Goal: Transaction & Acquisition: Purchase product/service

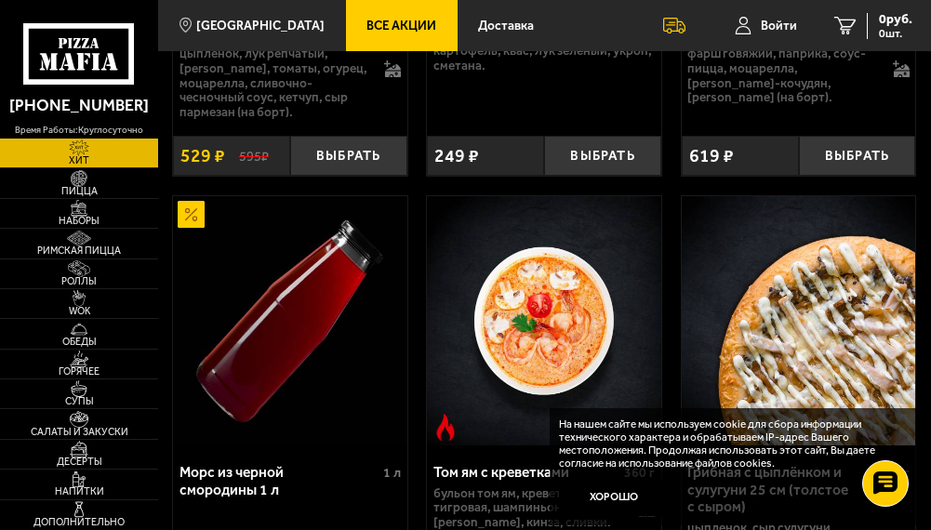
scroll to position [465, 0]
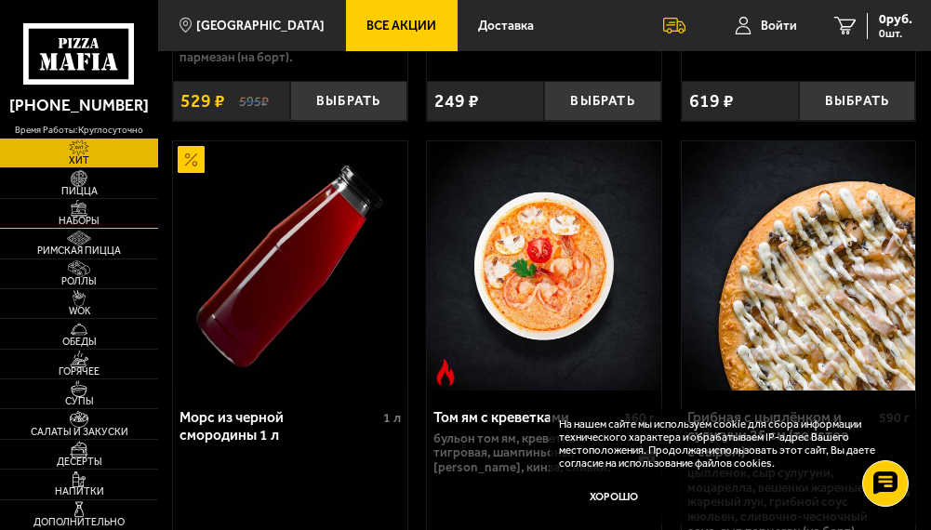
click at [90, 214] on img at bounding box center [78, 208] width 37 height 17
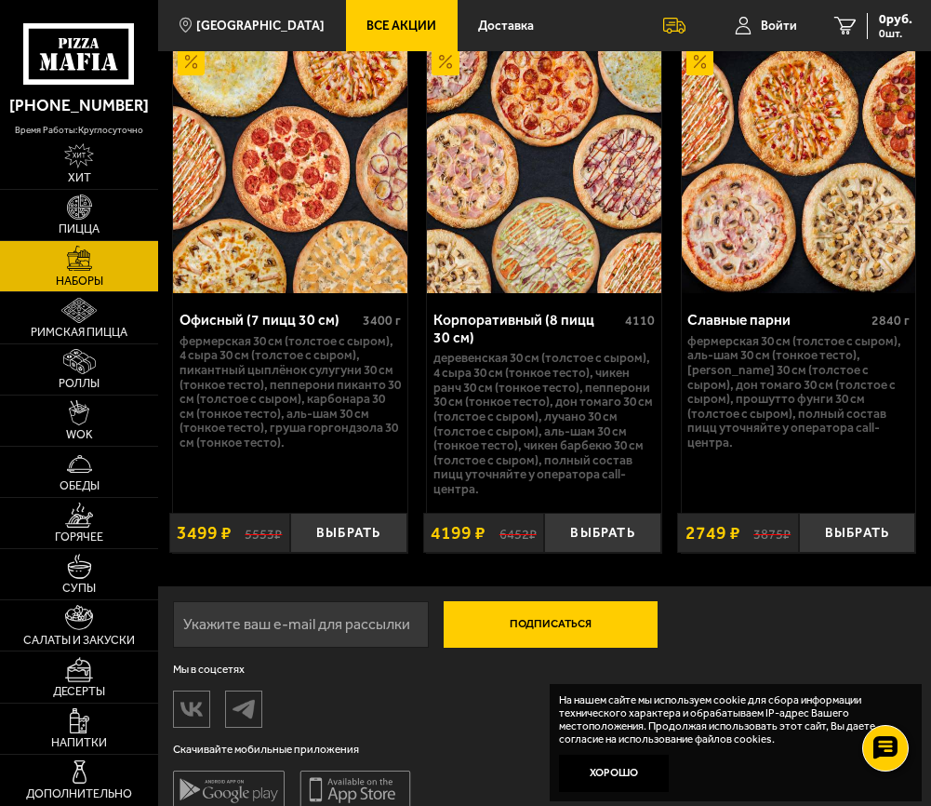
scroll to position [4546, 0]
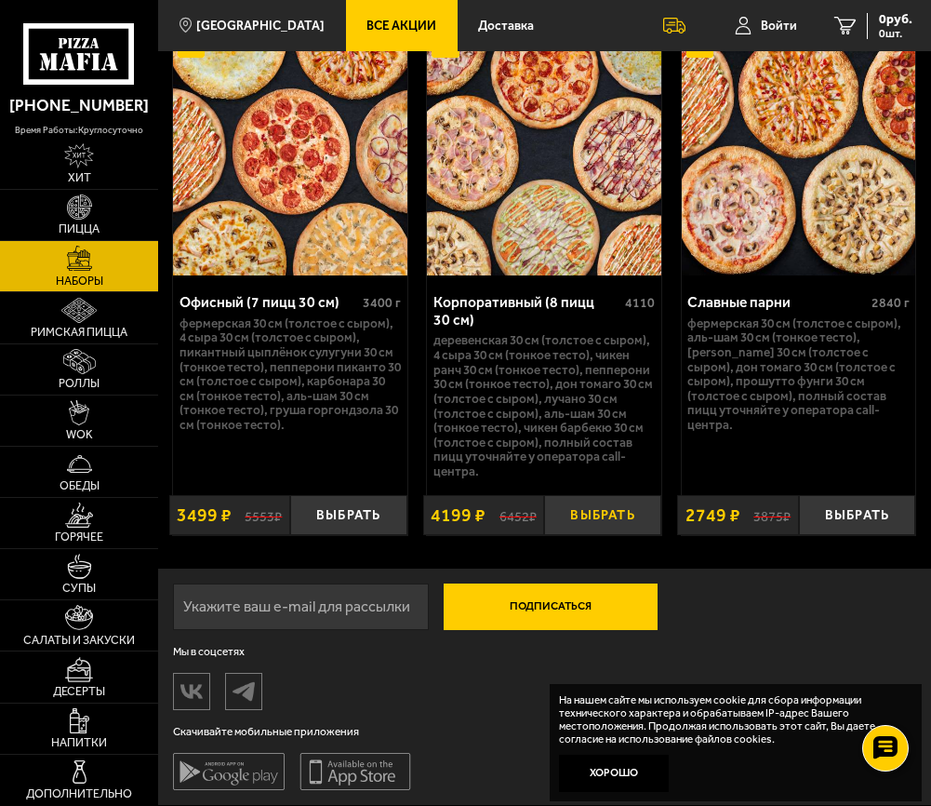
click at [591, 524] on button "Выбрать" at bounding box center [602, 515] width 117 height 40
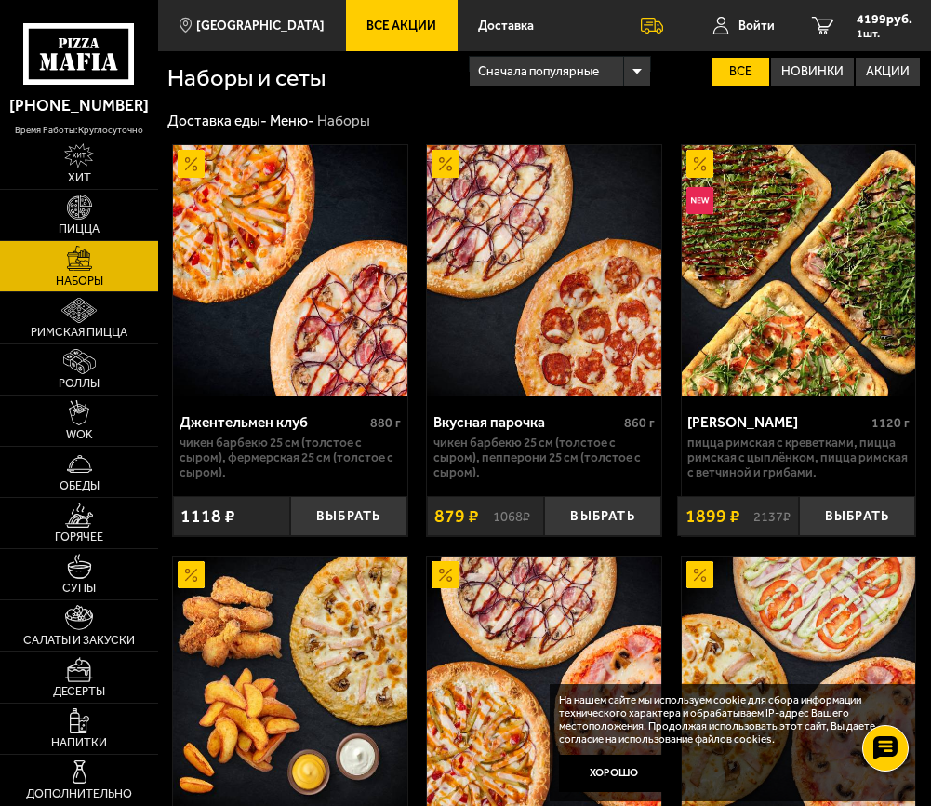
scroll to position [0, 0]
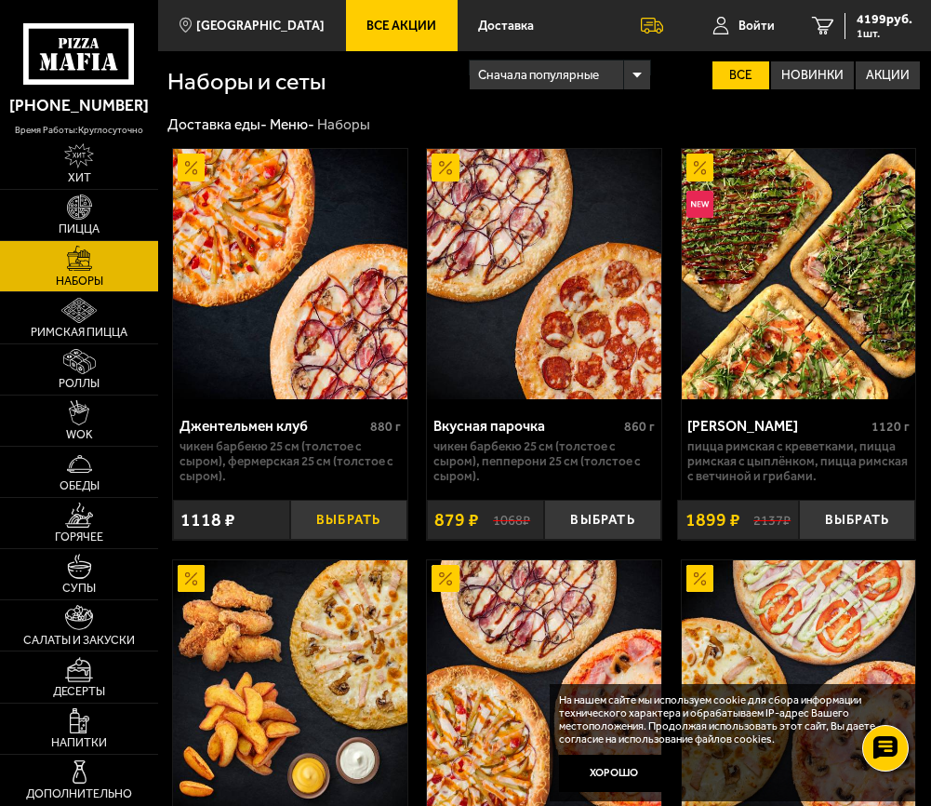
click at [365, 514] on button "Выбрать" at bounding box center [348, 520] width 117 height 40
click at [880, 13] on span "5317 руб." at bounding box center [885, 19] width 56 height 13
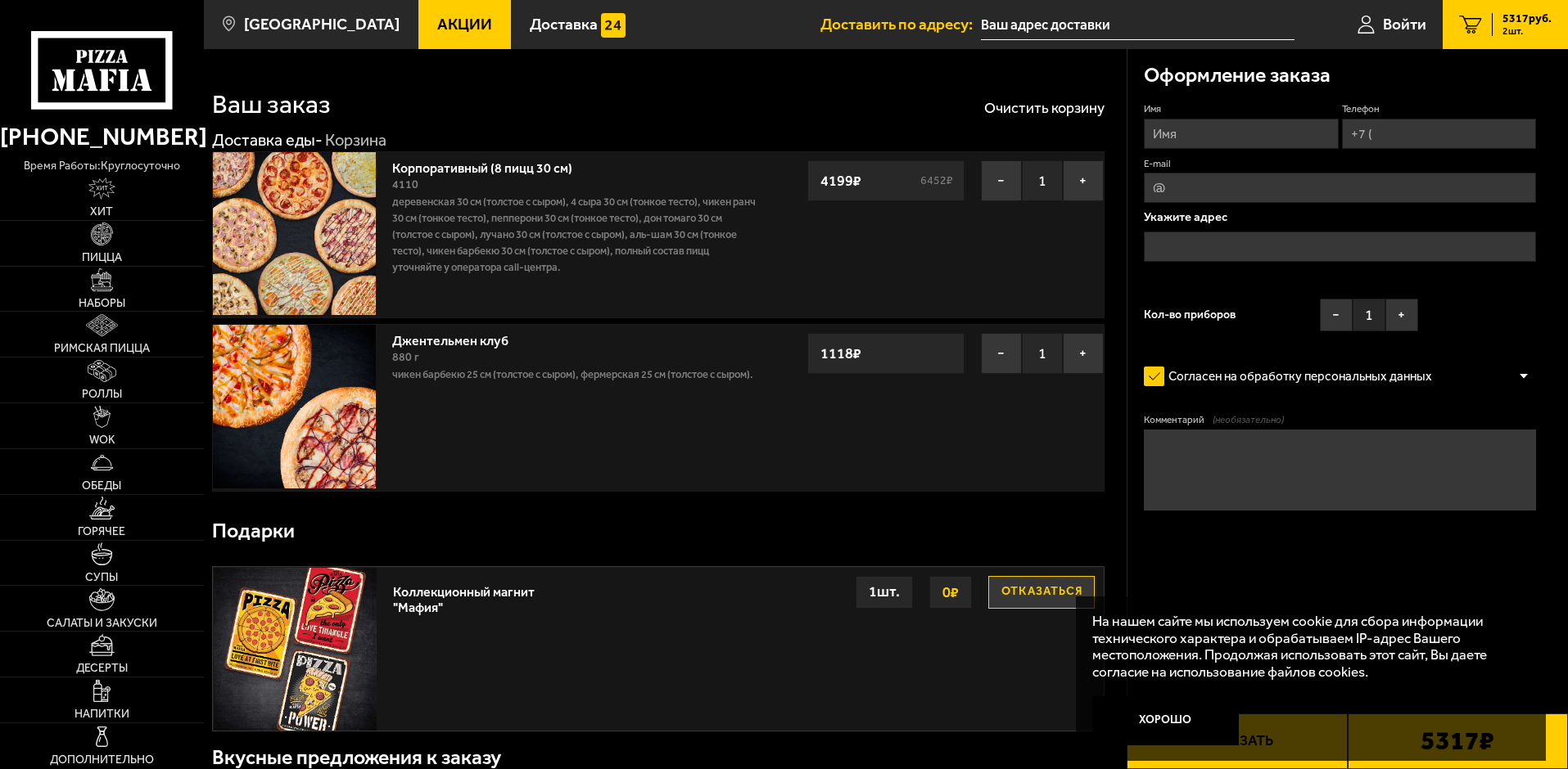
click at [818, 130] on input "Имя" at bounding box center [1241, 134] width 194 height 30
type input "T"
type input "[PERSON_NAME]"
click at [818, 142] on input "Телефон" at bounding box center [1439, 134] width 194 height 30
type input "[PHONE_NUMBER]"
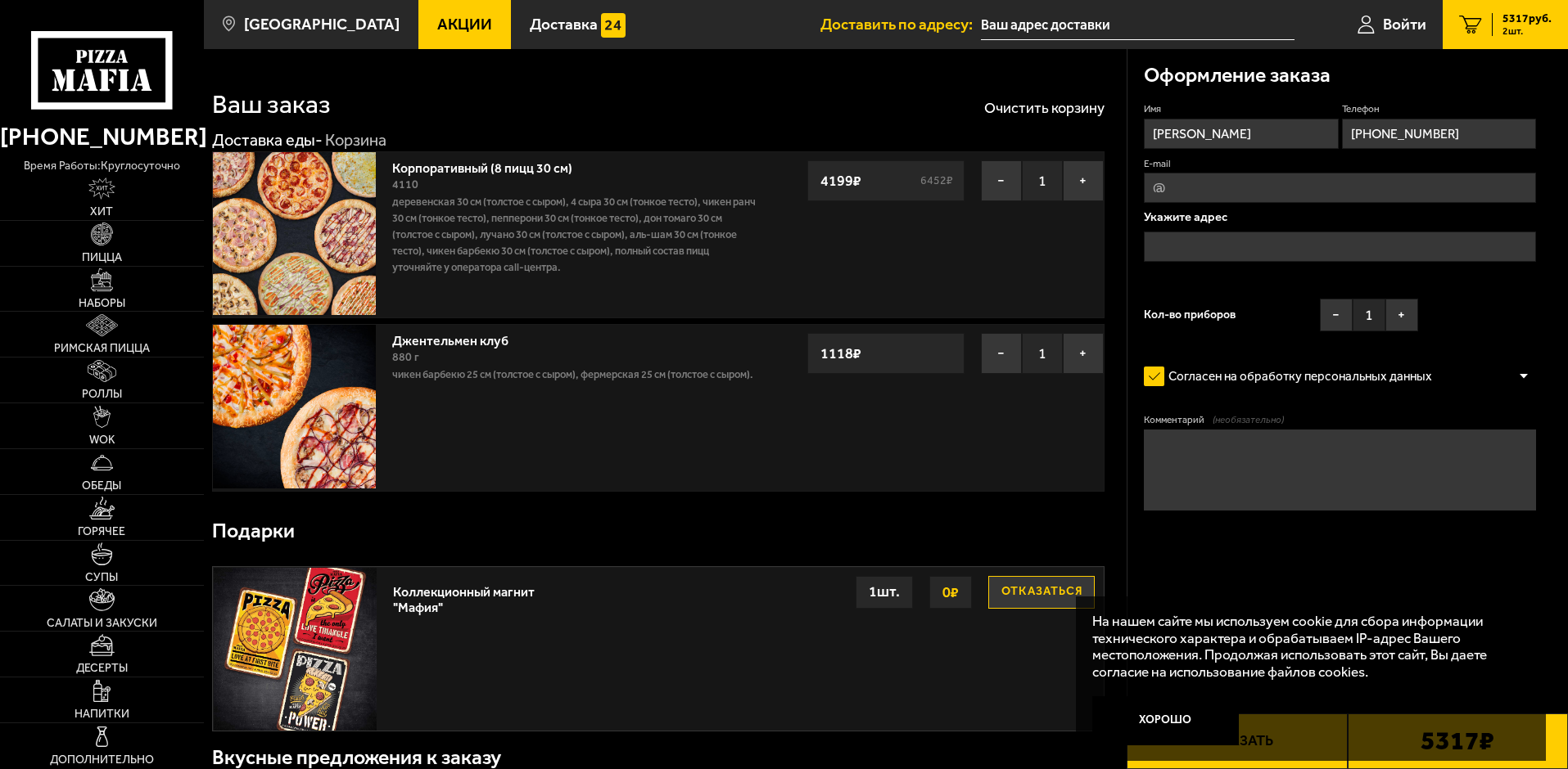
type input "[PERSON_NAME][EMAIL_ADDRESS][DOMAIN_NAME]"
type input "[PHONE_NUMBER]"
click at [818, 245] on input "text" at bounding box center [1340, 246] width 392 height 30
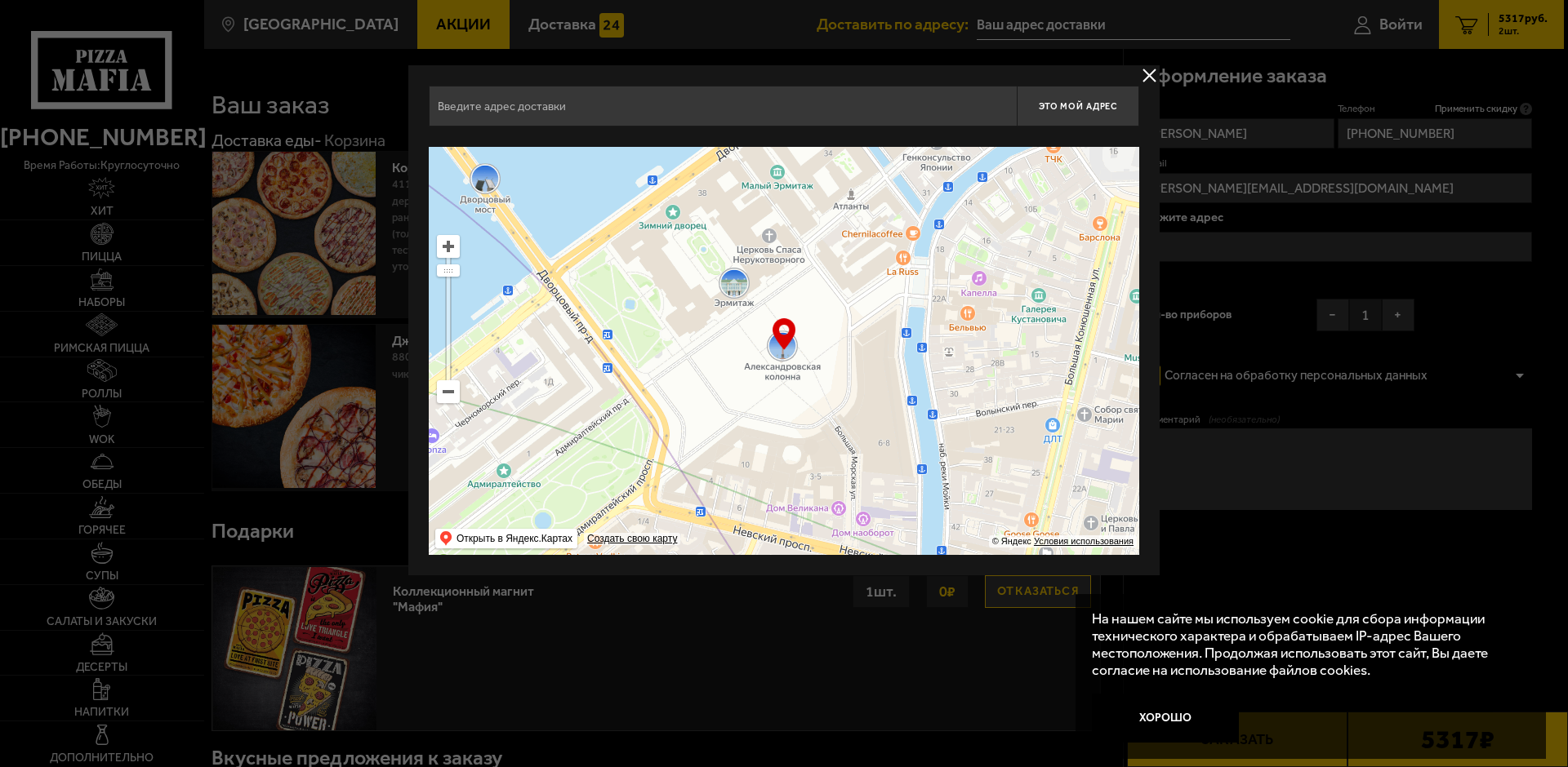
click at [520, 464] on ymaps "Открыть в Яндекс.Картах" at bounding box center [514, 539] width 116 height 19
click at [816, 73] on button "delivery type" at bounding box center [1149, 75] width 20 height 20
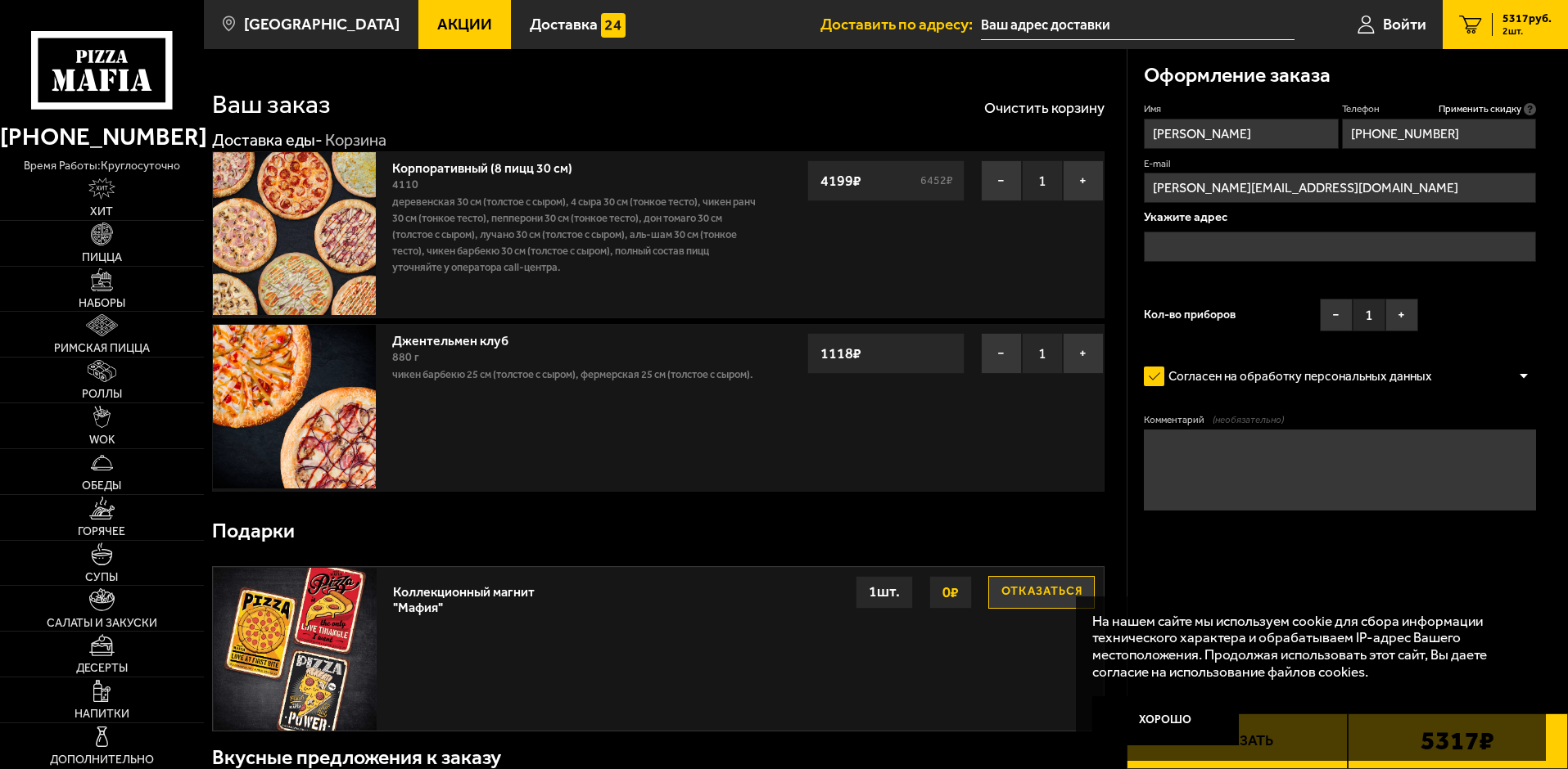
click at [818, 245] on input "text" at bounding box center [1340, 246] width 392 height 30
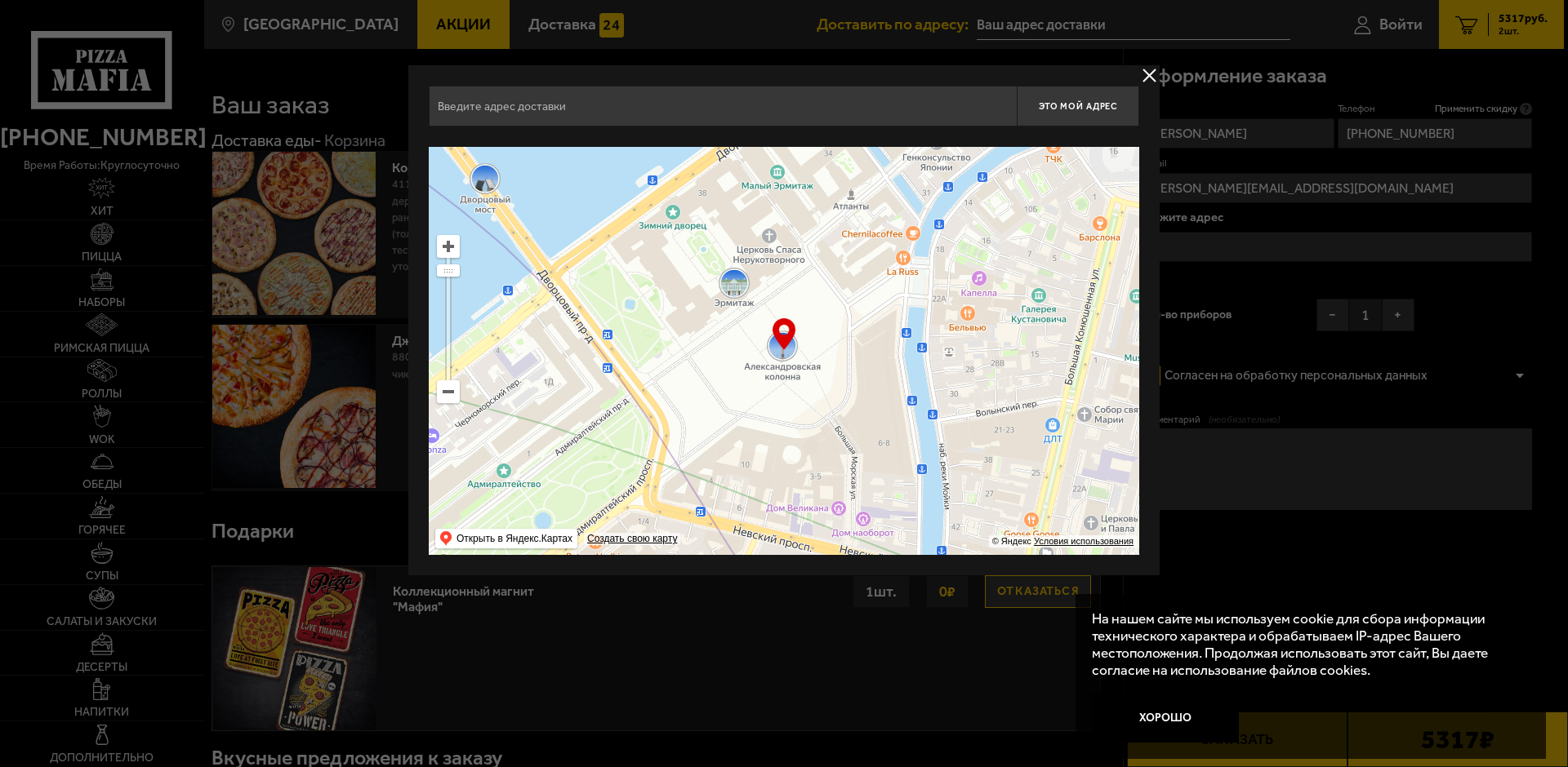
click at [489, 116] on input "text" at bounding box center [723, 106] width 588 height 41
paste input "Улица Академика [PERSON_NAME] общественного транспорта"
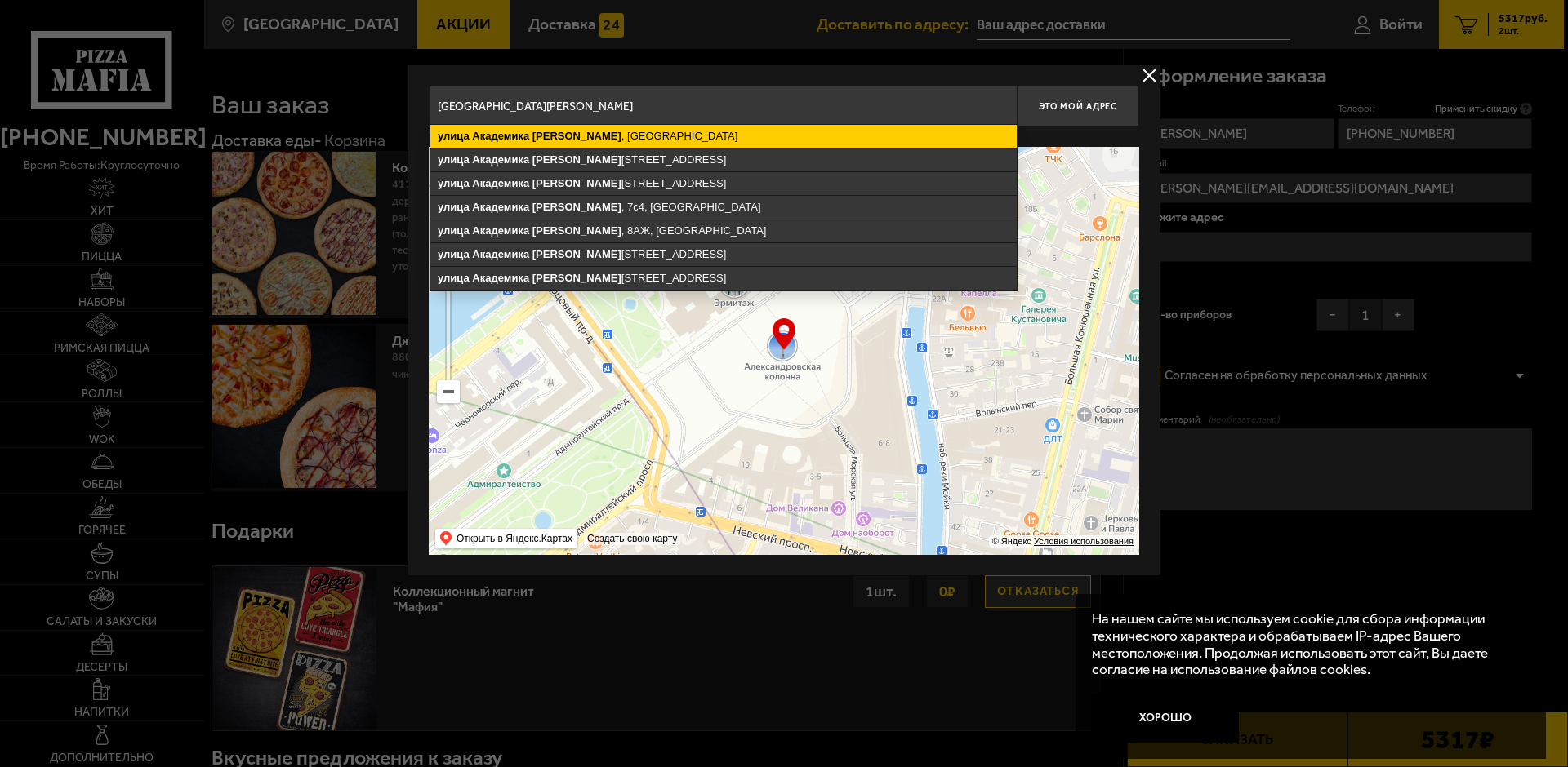
click at [539, 131] on ymaps "[PERSON_NAME]" at bounding box center [577, 136] width 89 height 12
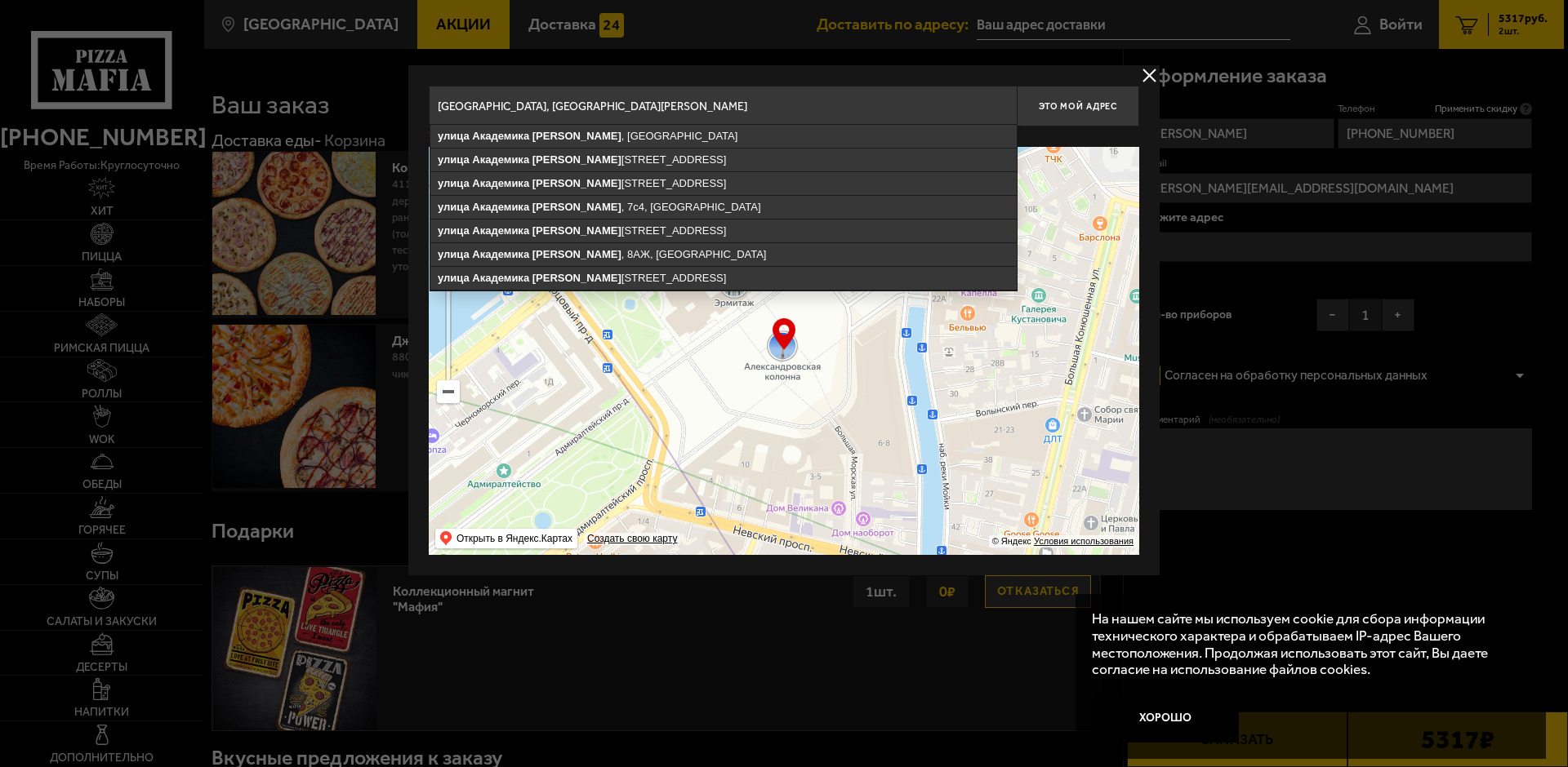
drag, startPoint x: 705, startPoint y: 112, endPoint x: 669, endPoint y: 108, distance: 36.2
click at [669, 108] on input "[GEOGRAPHIC_DATA], [GEOGRAPHIC_DATA][PERSON_NAME]" at bounding box center [723, 106] width 588 height 41
click at [681, 107] on input "[GEOGRAPHIC_DATA], [GEOGRAPHIC_DATA][PERSON_NAME]" at bounding box center [723, 106] width 588 height 41
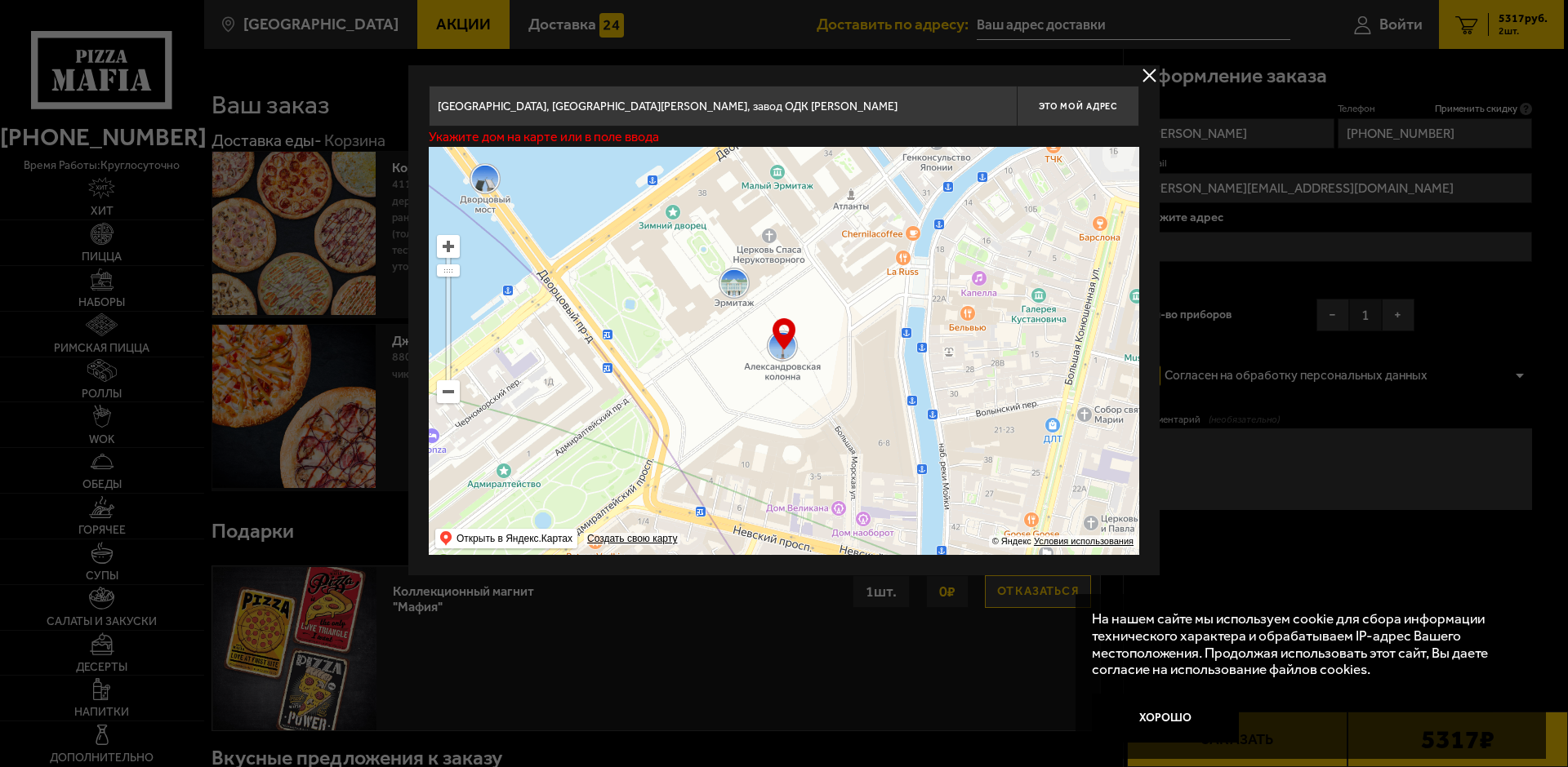
type input "[GEOGRAPHIC_DATA], [GEOGRAPHIC_DATA][PERSON_NAME], завод ОДК [PERSON_NAME]"
click at [450, 398] on ymaps at bounding box center [449, 391] width 21 height 21
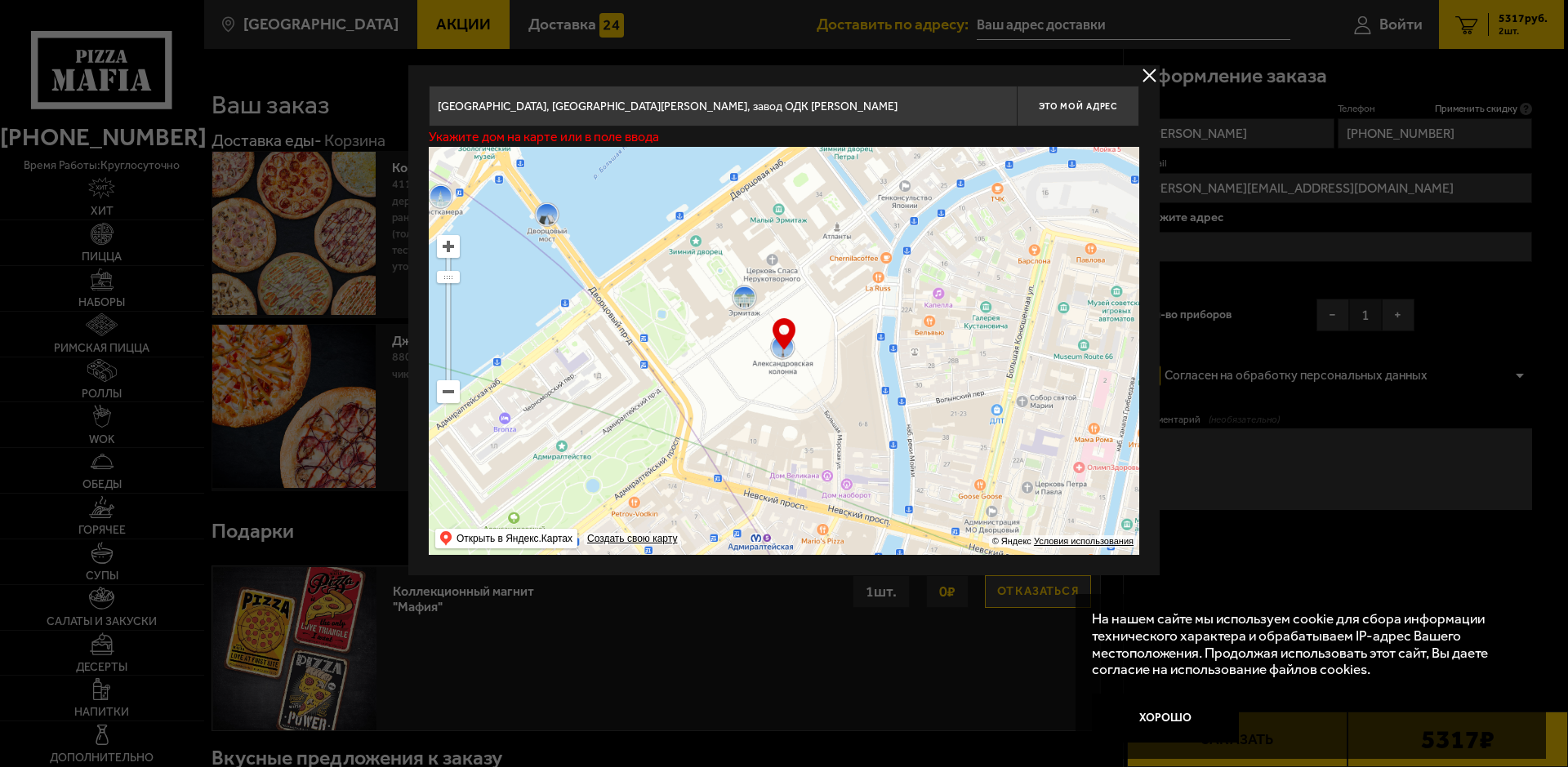
click at [450, 398] on ymaps at bounding box center [449, 391] width 21 height 21
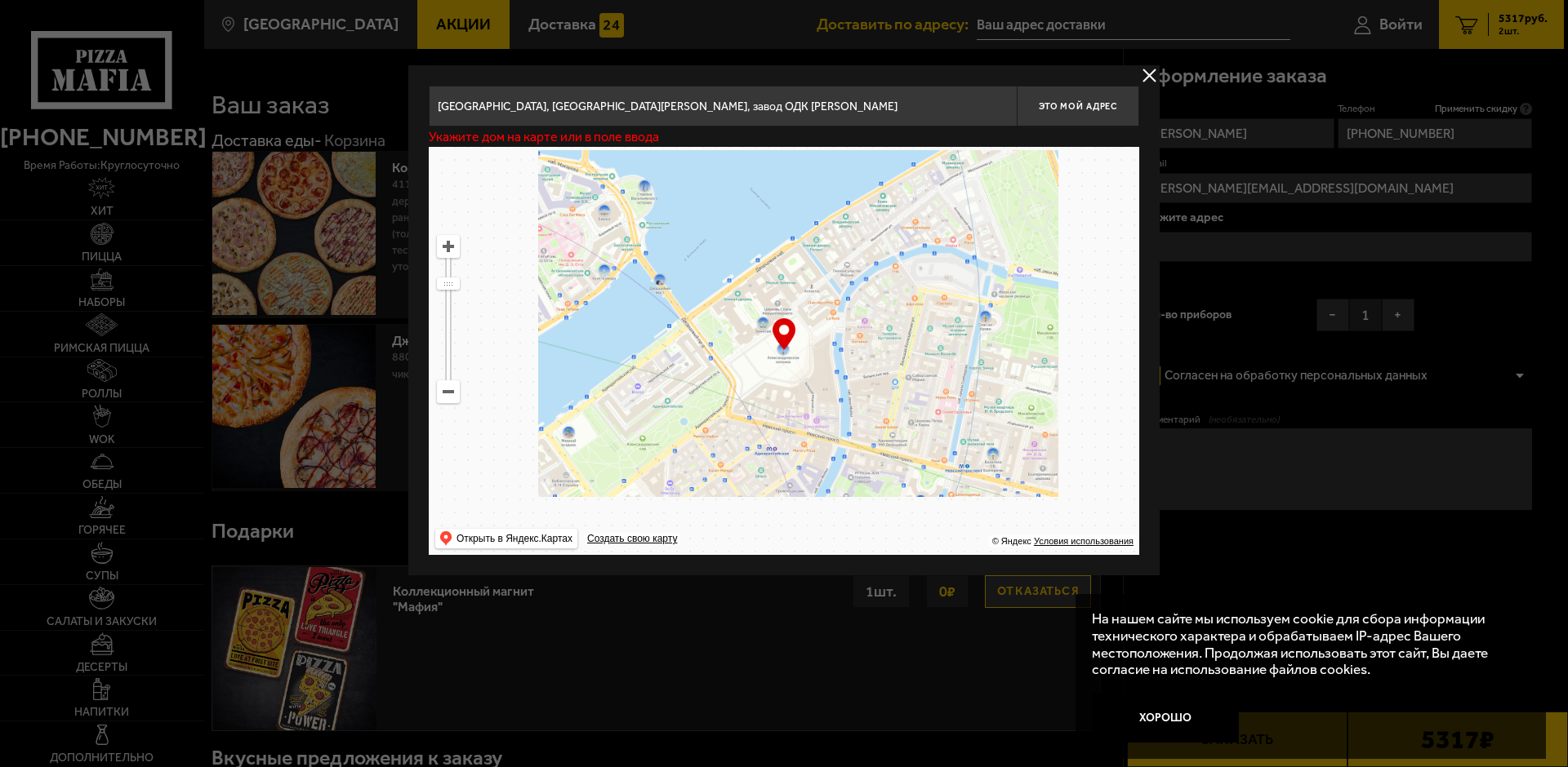
click at [450, 398] on ymaps at bounding box center [449, 391] width 21 height 21
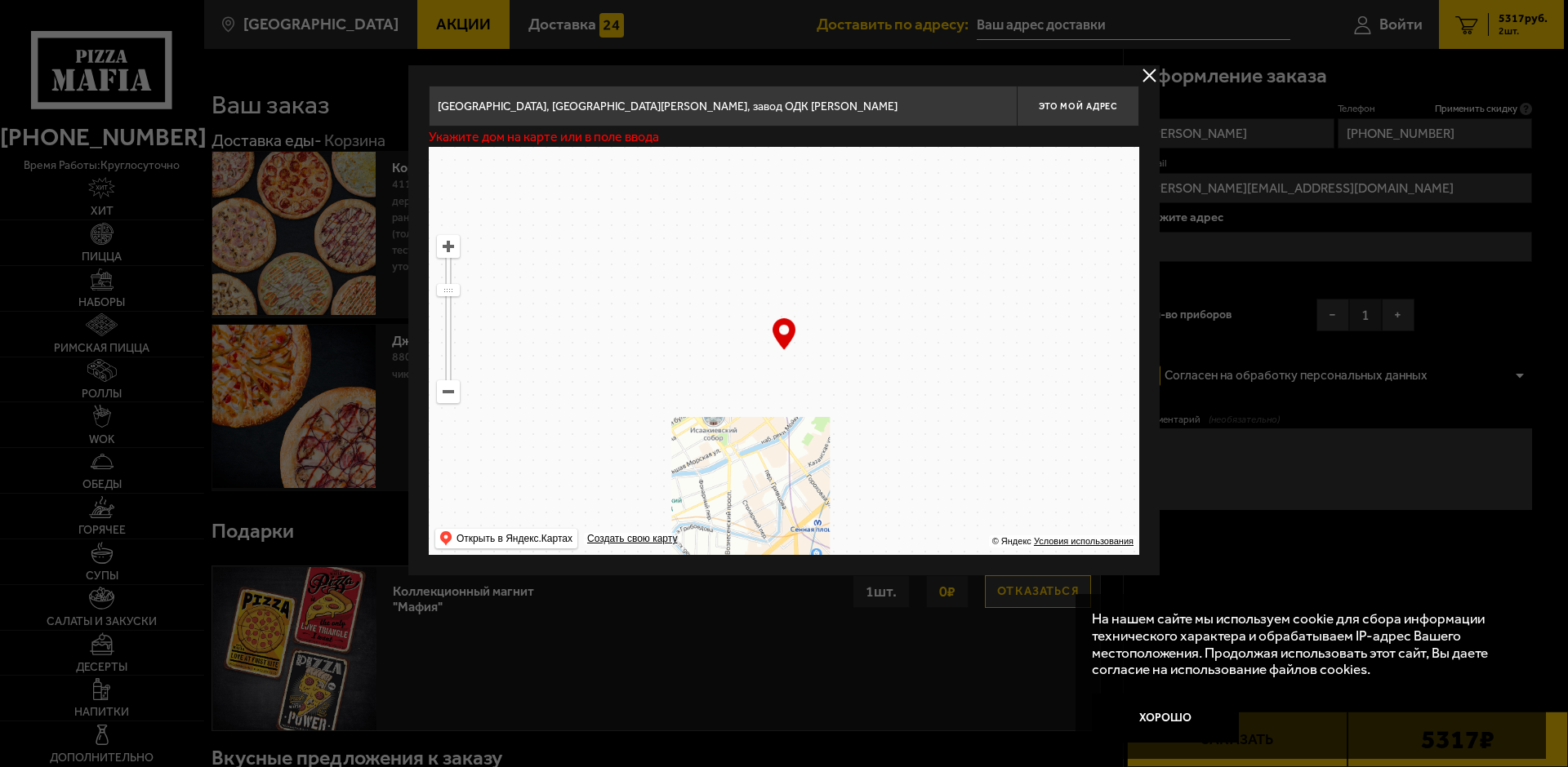
click at [450, 398] on ymaps at bounding box center [449, 391] width 21 height 21
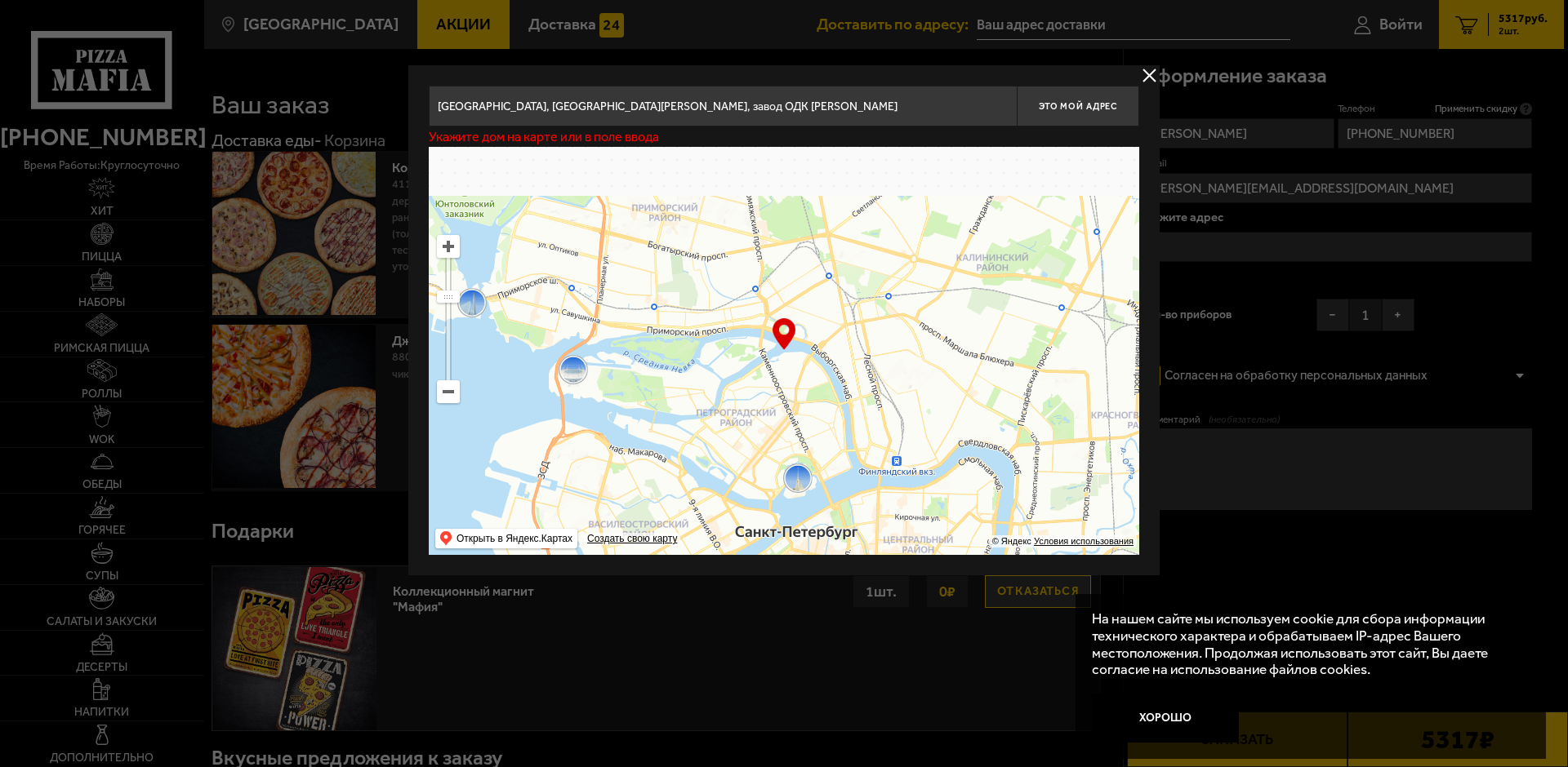
drag, startPoint x: 728, startPoint y: 275, endPoint x: 744, endPoint y: 485, distance: 210.6
click at [744, 464] on ymaps at bounding box center [783, 350] width 710 height 408
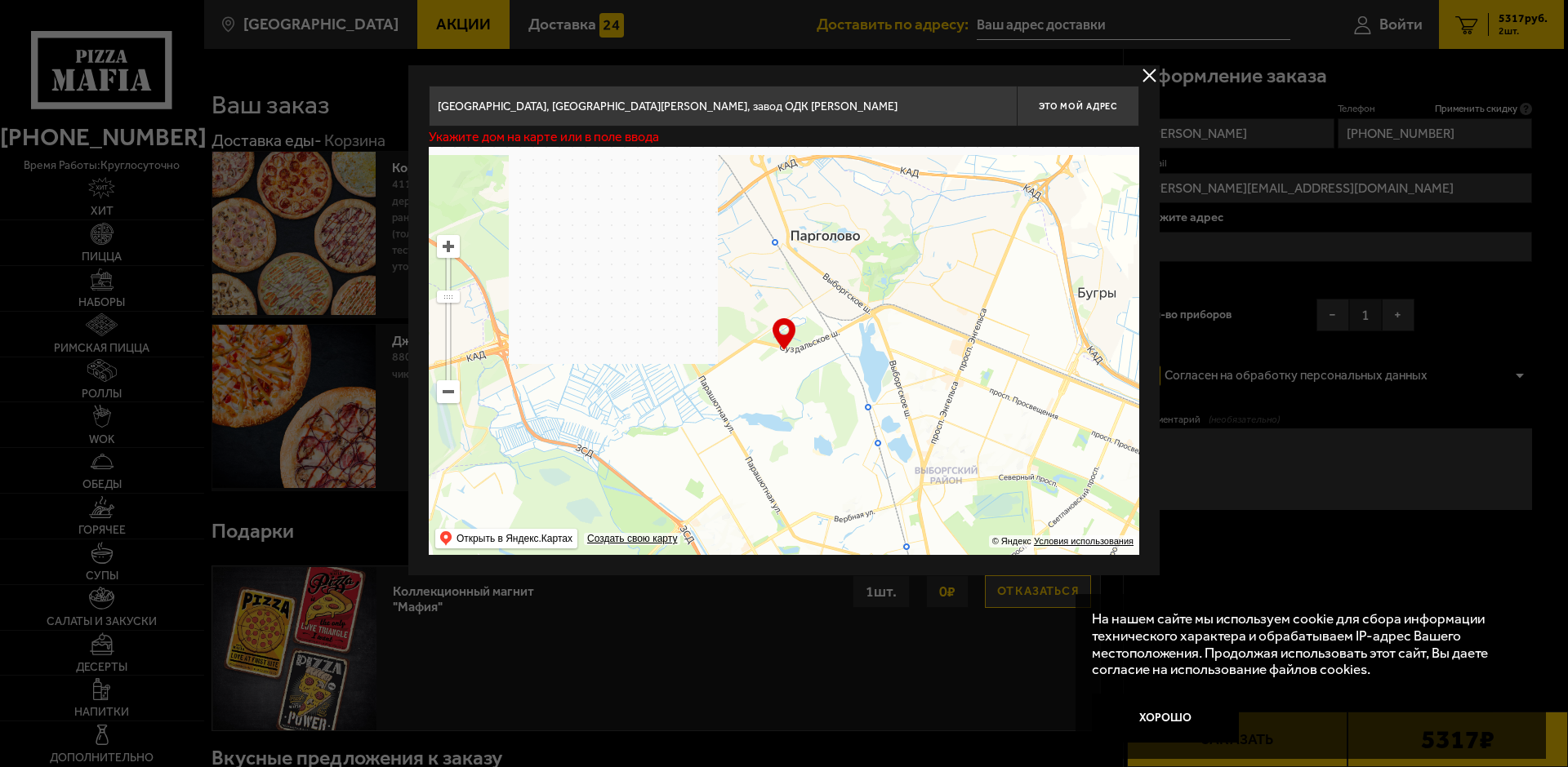
drag, startPoint x: 743, startPoint y: 324, endPoint x: 850, endPoint y: 584, distance: 281.2
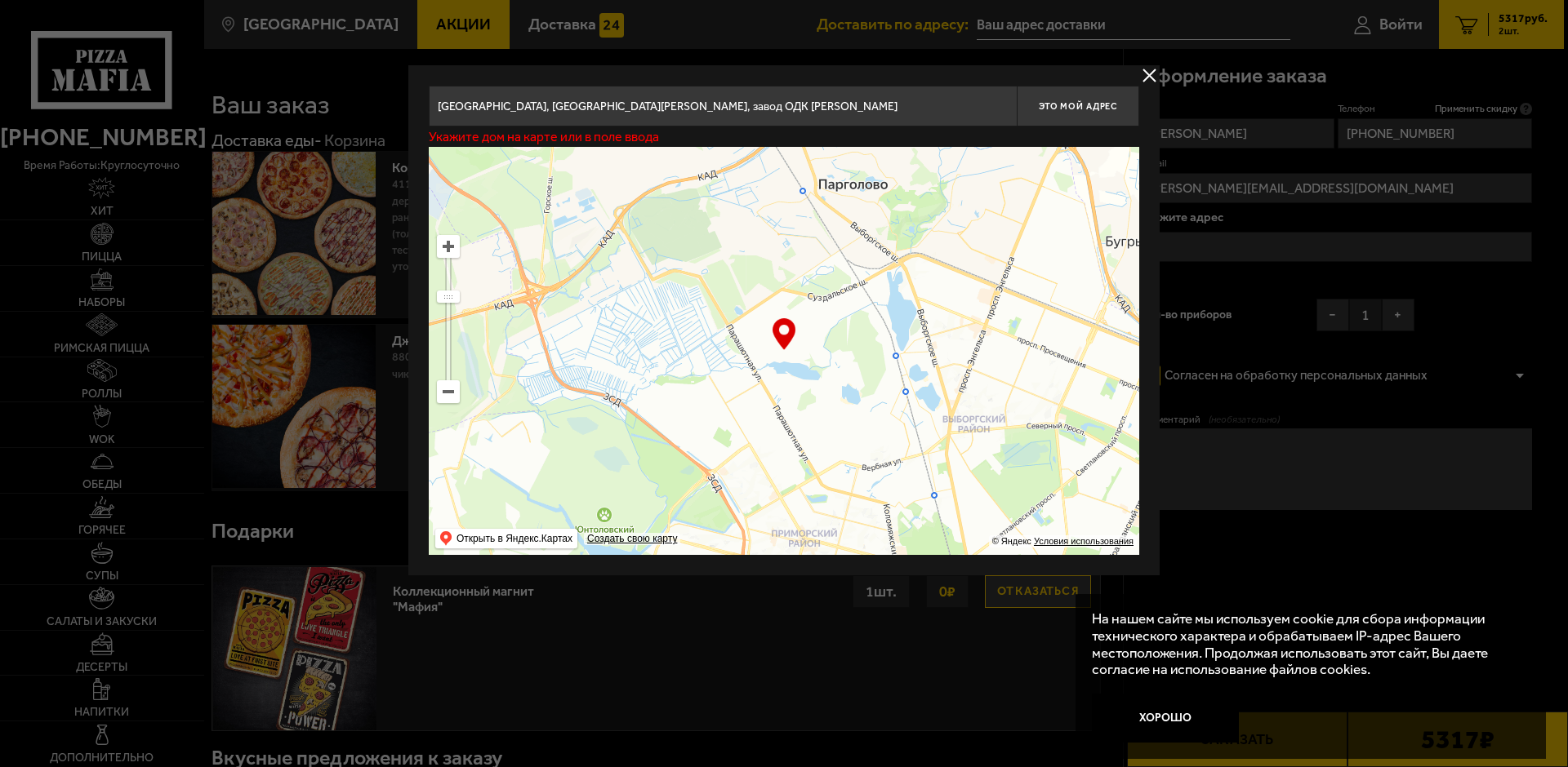
drag, startPoint x: 799, startPoint y: 429, endPoint x: 839, endPoint y: 376, distance: 66.4
click at [816, 376] on ymaps at bounding box center [783, 350] width 710 height 408
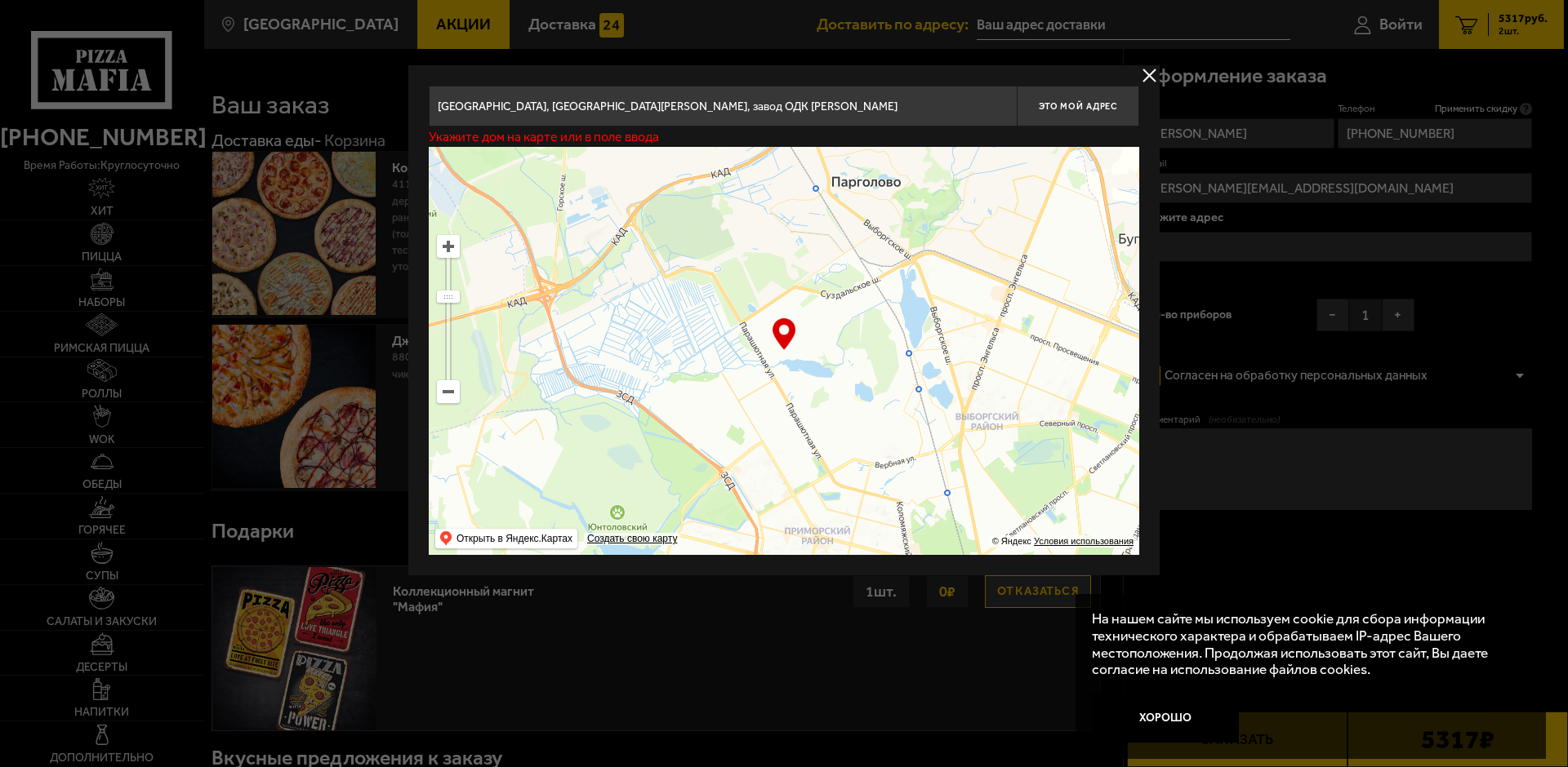
click at [445, 254] on ymaps at bounding box center [449, 247] width 21 height 21
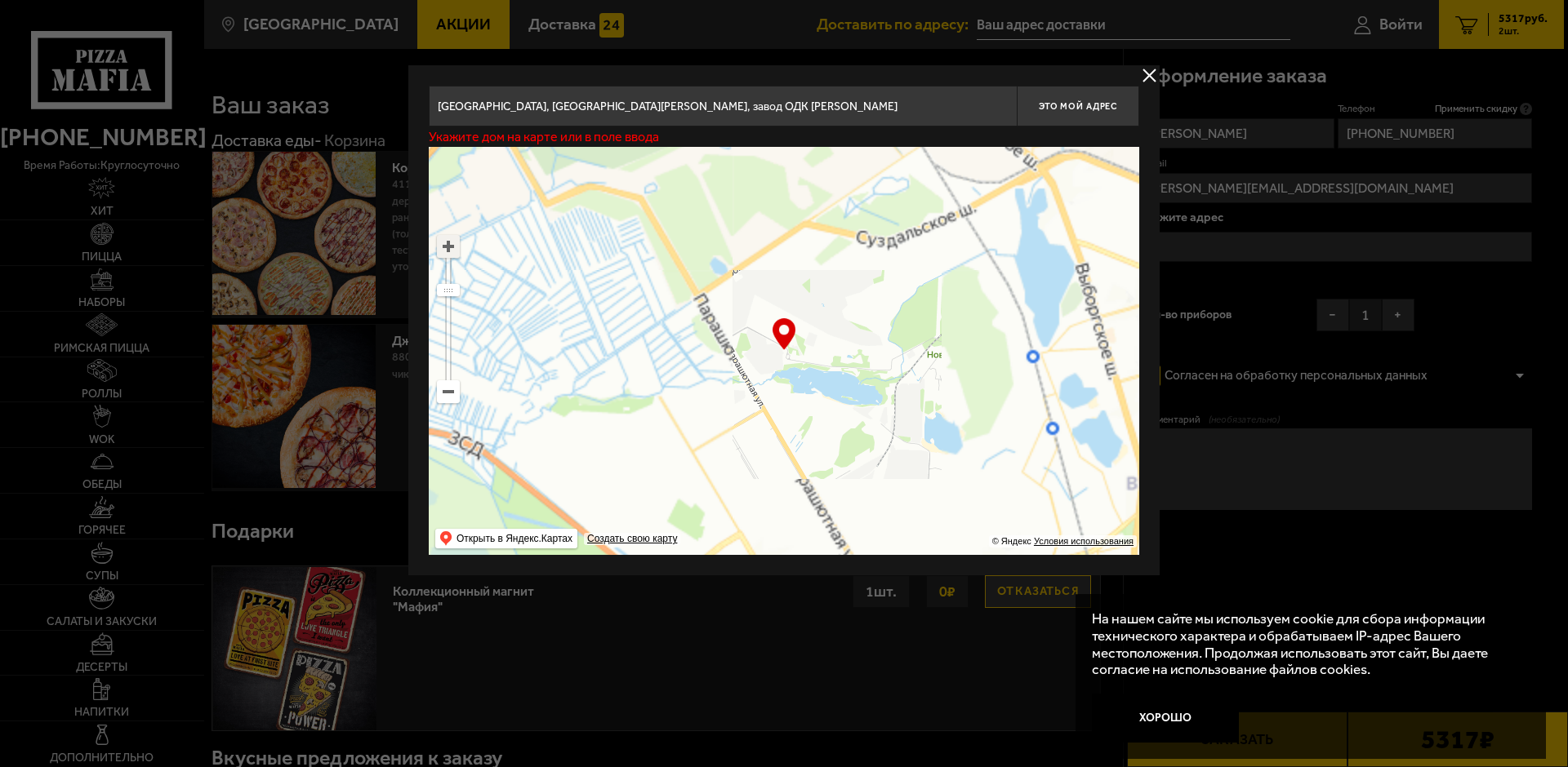
click at [445, 253] on ymaps at bounding box center [449, 247] width 21 height 21
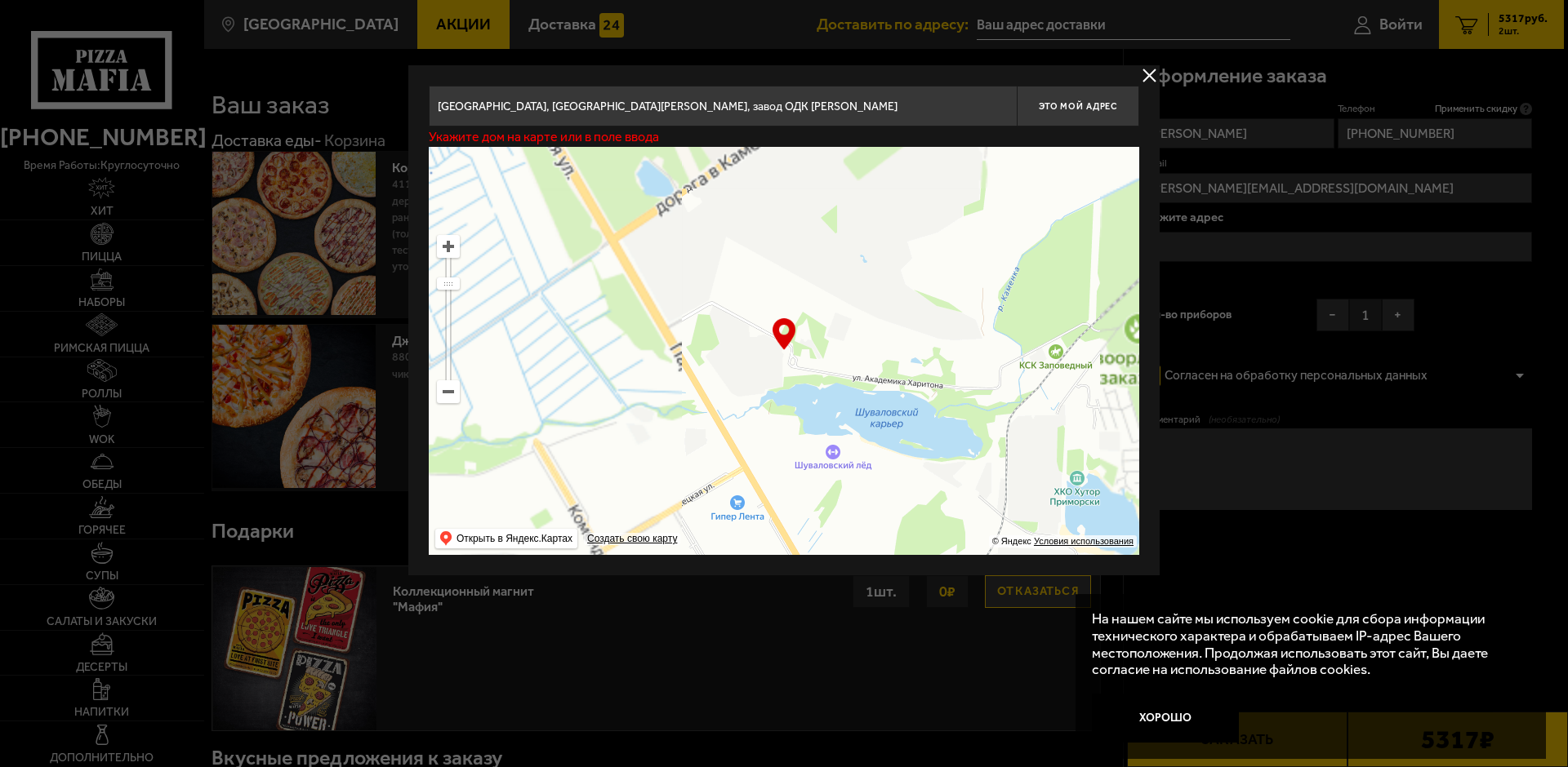
click at [445, 253] on ymaps at bounding box center [449, 247] width 21 height 21
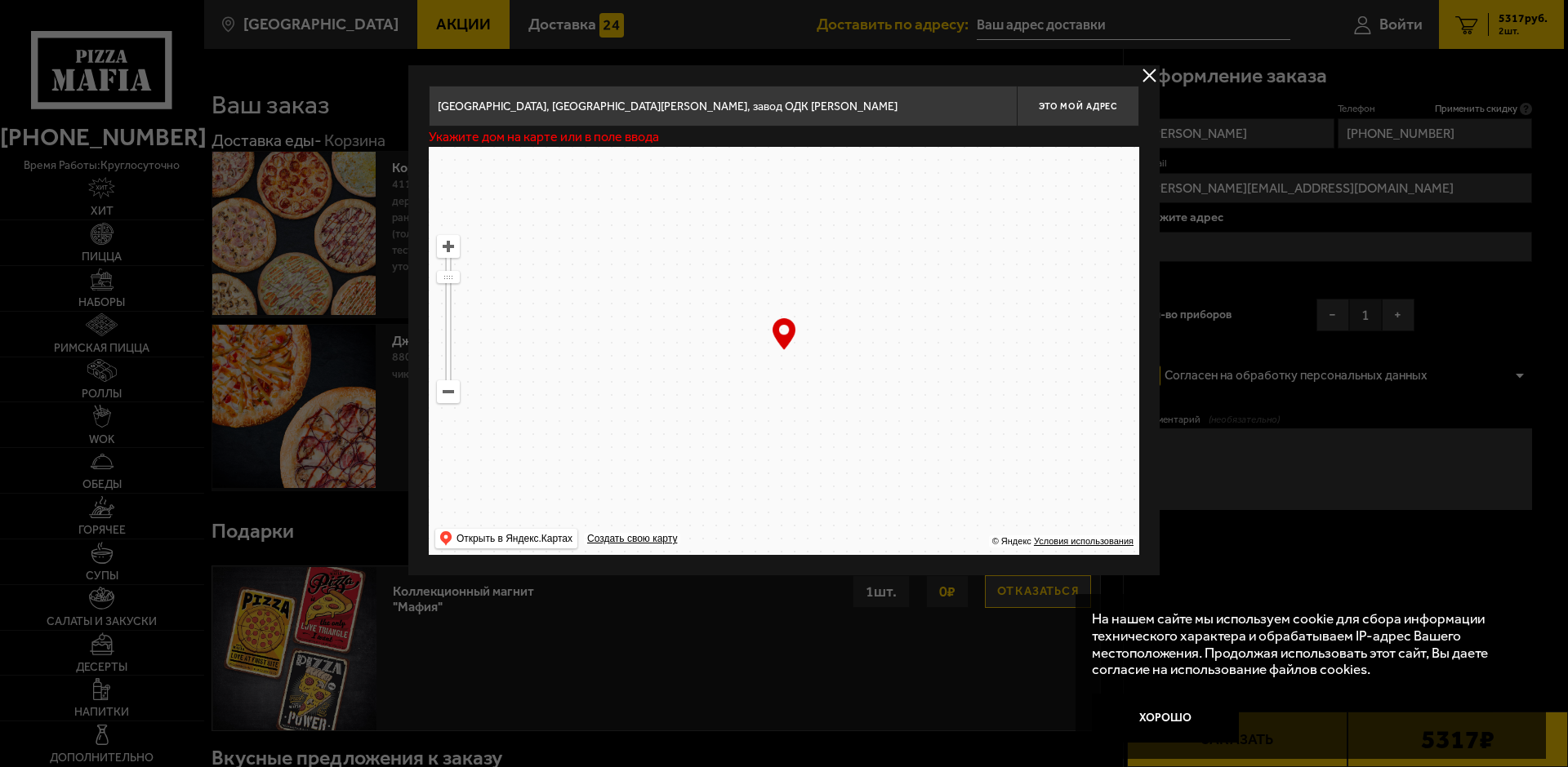
drag, startPoint x: 765, startPoint y: 376, endPoint x: 782, endPoint y: 406, distance: 34.5
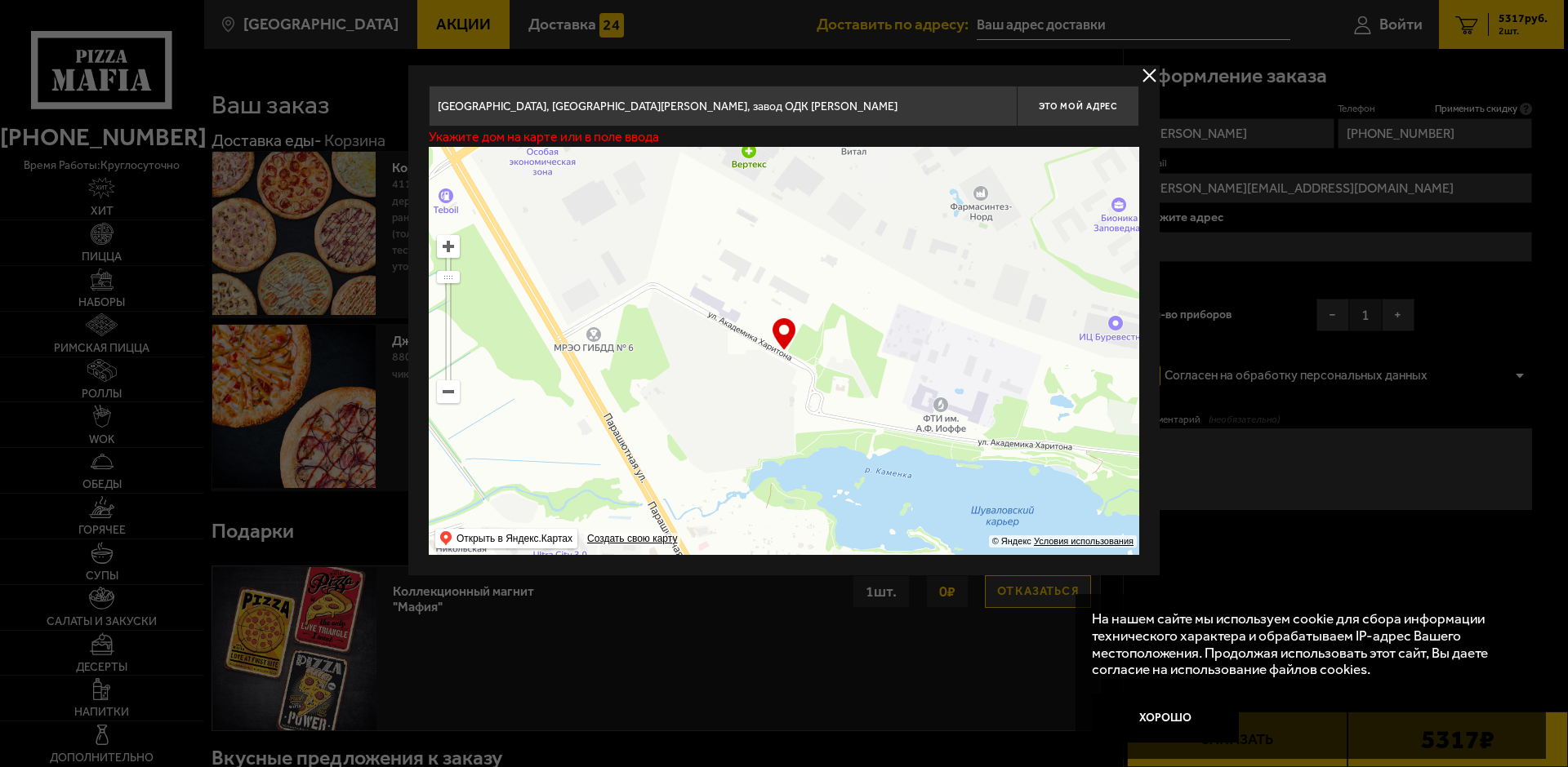
click at [782, 406] on ymaps at bounding box center [783, 350] width 710 height 408
click at [448, 245] on ymaps at bounding box center [449, 247] width 21 height 21
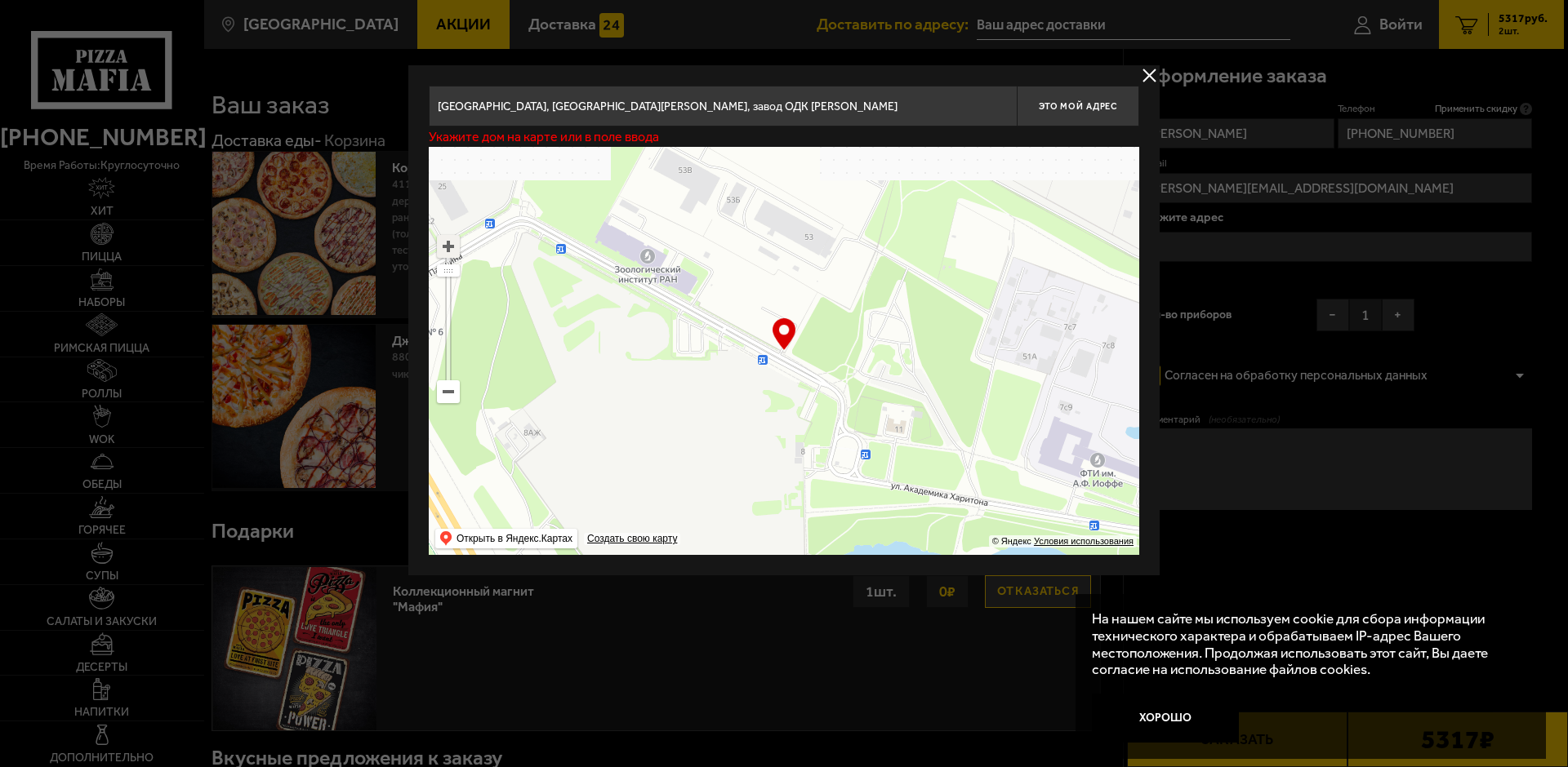
click at [448, 245] on ymaps at bounding box center [449, 247] width 21 height 21
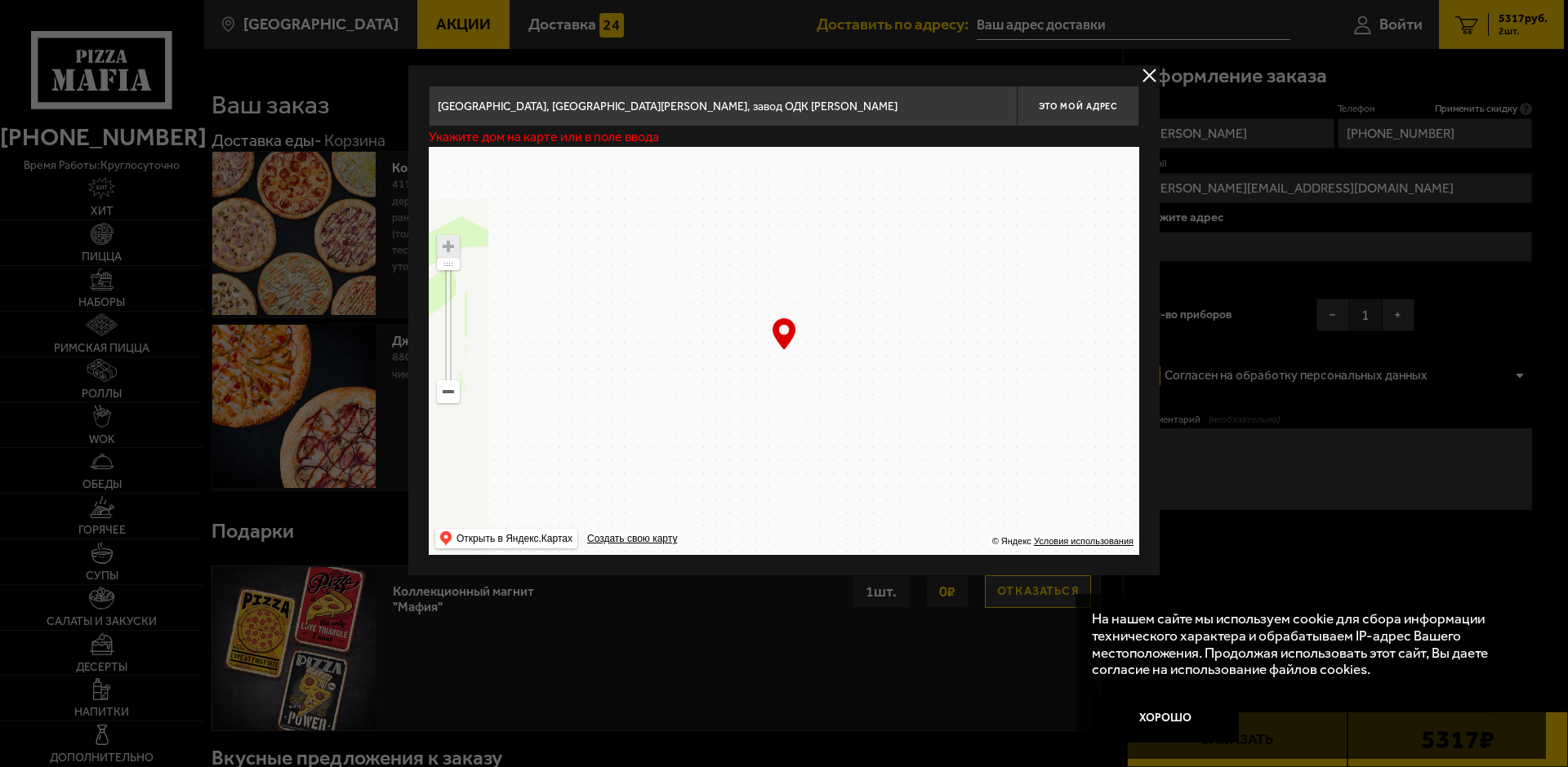
drag, startPoint x: 673, startPoint y: 327, endPoint x: 689, endPoint y: 301, distance: 30.5
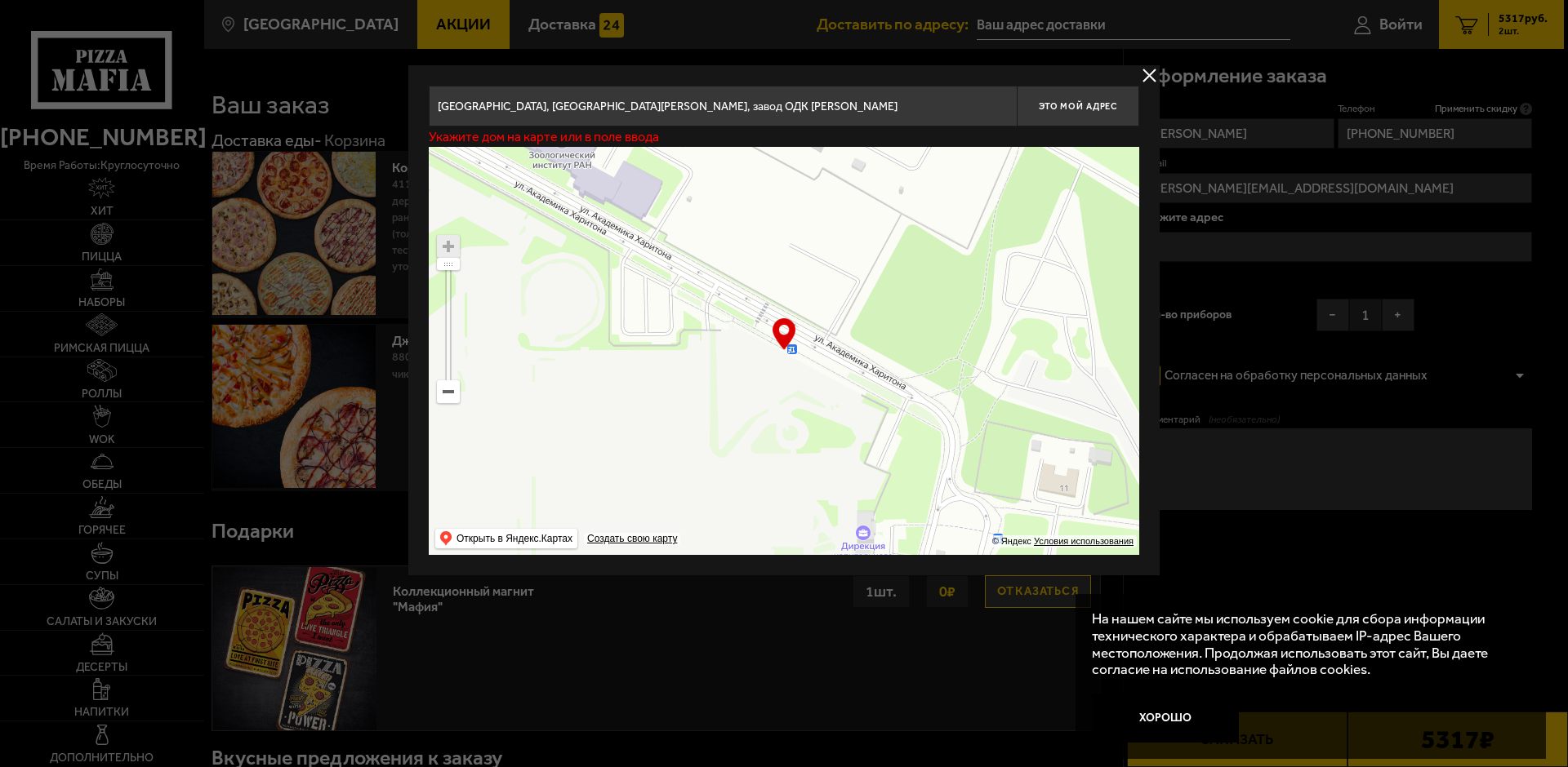
click at [689, 301] on ymaps at bounding box center [783, 350] width 710 height 408
click at [441, 248] on ymaps at bounding box center [449, 247] width 21 height 21
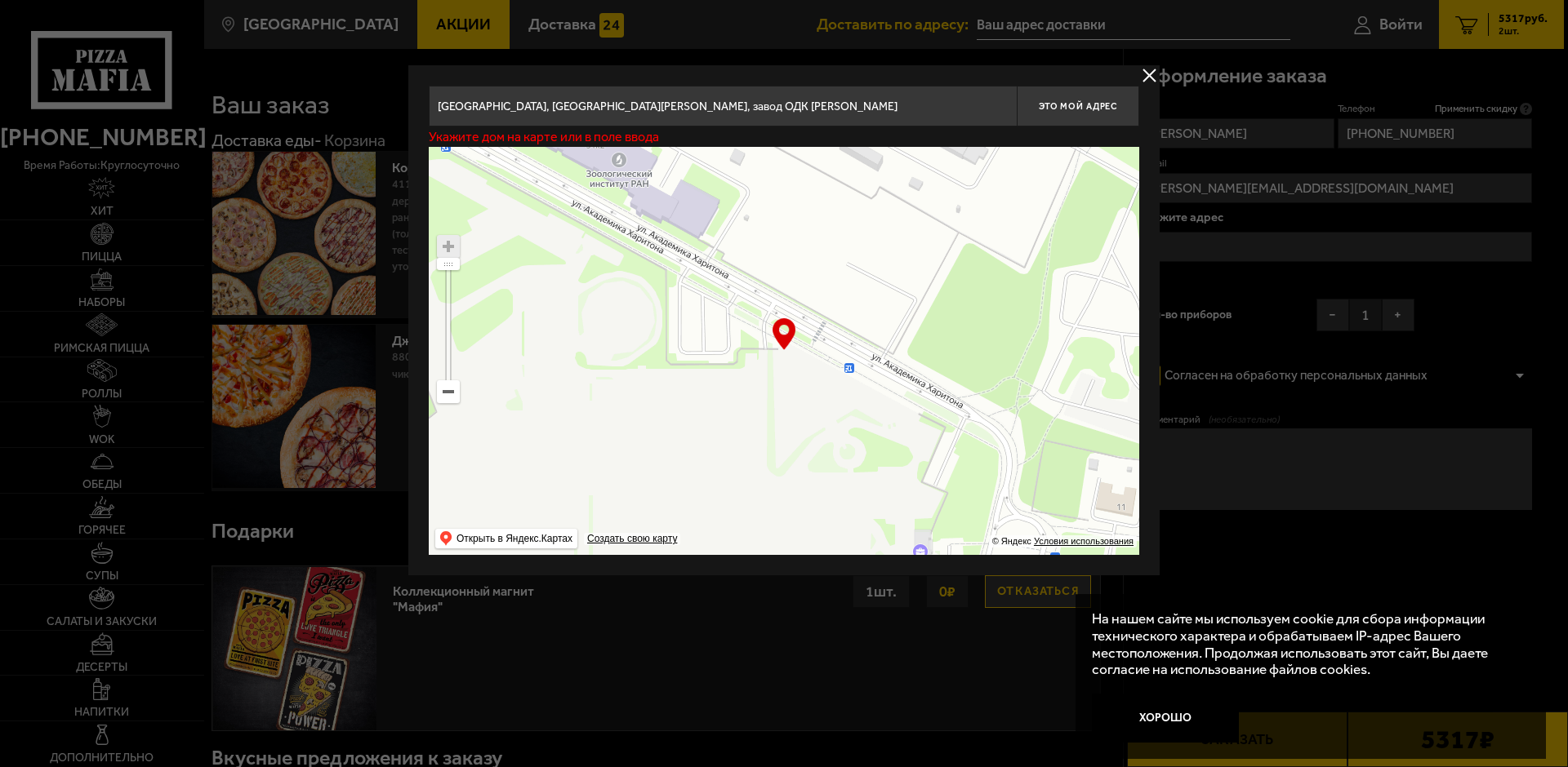
drag, startPoint x: 695, startPoint y: 317, endPoint x: 756, endPoint y: 337, distance: 64.2
click at [756, 337] on ymaps at bounding box center [783, 350] width 710 height 408
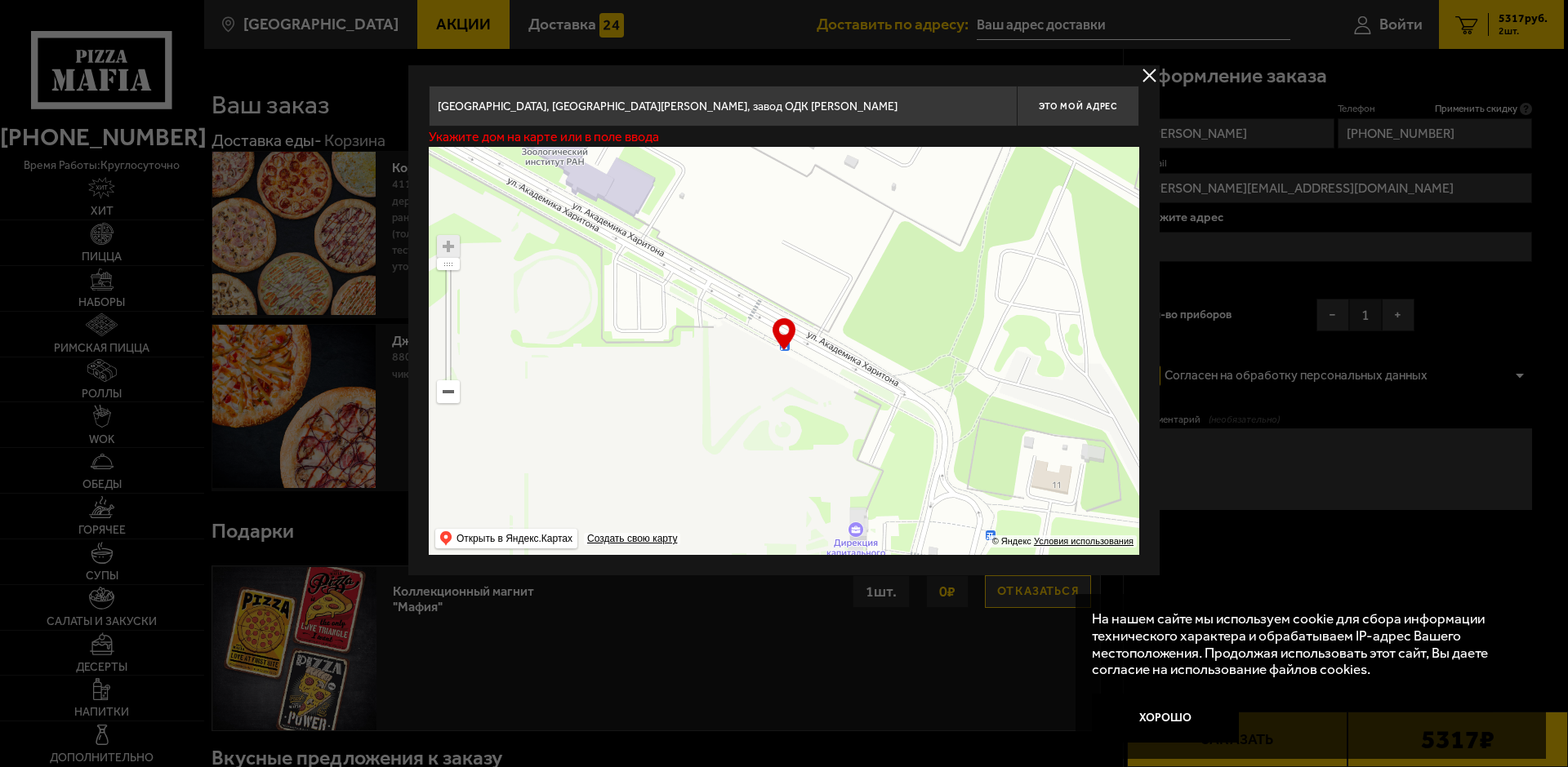
drag, startPoint x: 803, startPoint y: 368, endPoint x: 739, endPoint y: 346, distance: 67.7
click at [739, 346] on ymaps at bounding box center [783, 350] width 710 height 408
click at [816, 71] on button "delivery type" at bounding box center [1149, 75] width 20 height 20
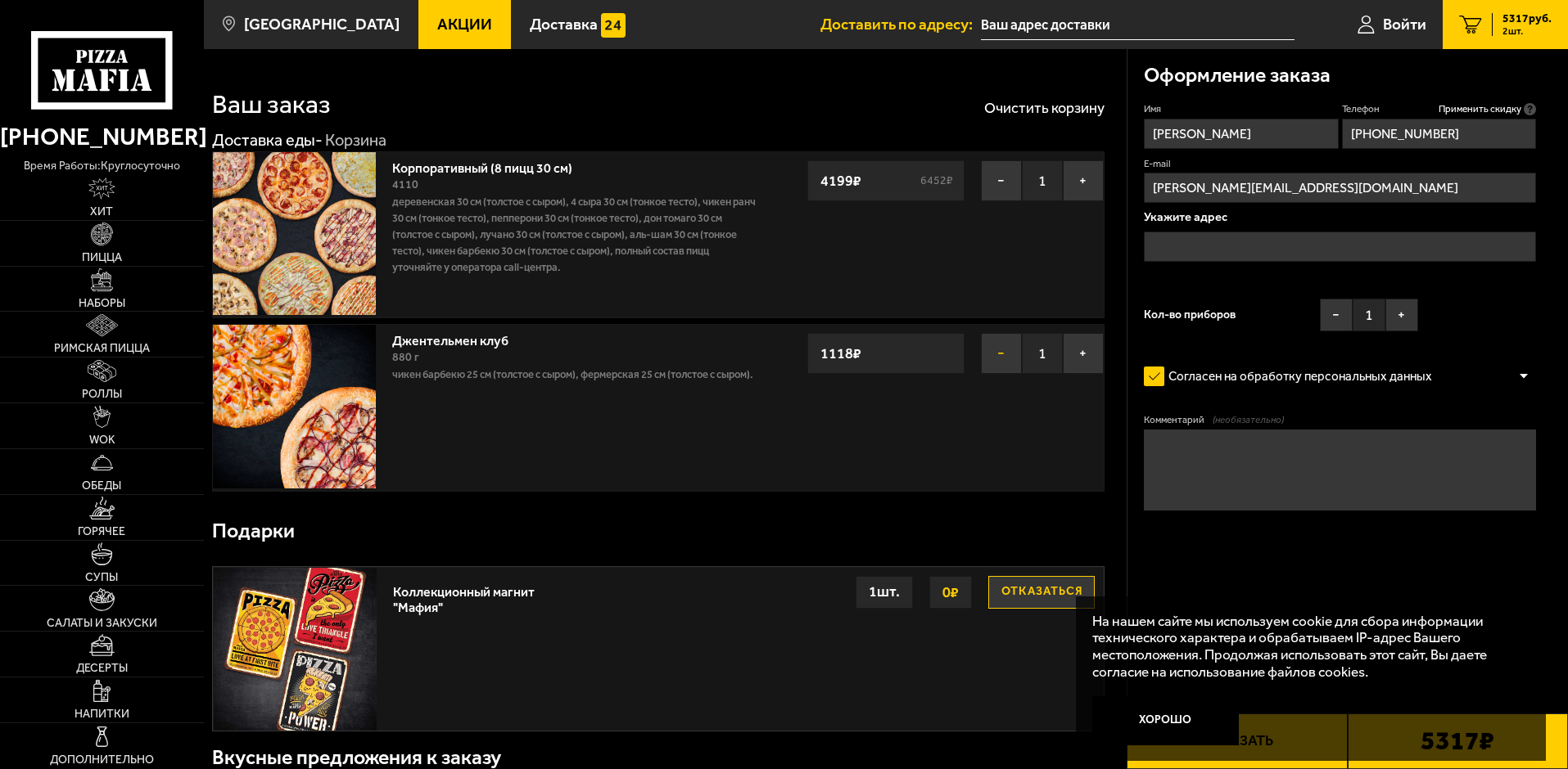
click at [818, 358] on button "−" at bounding box center [1000, 354] width 41 height 41
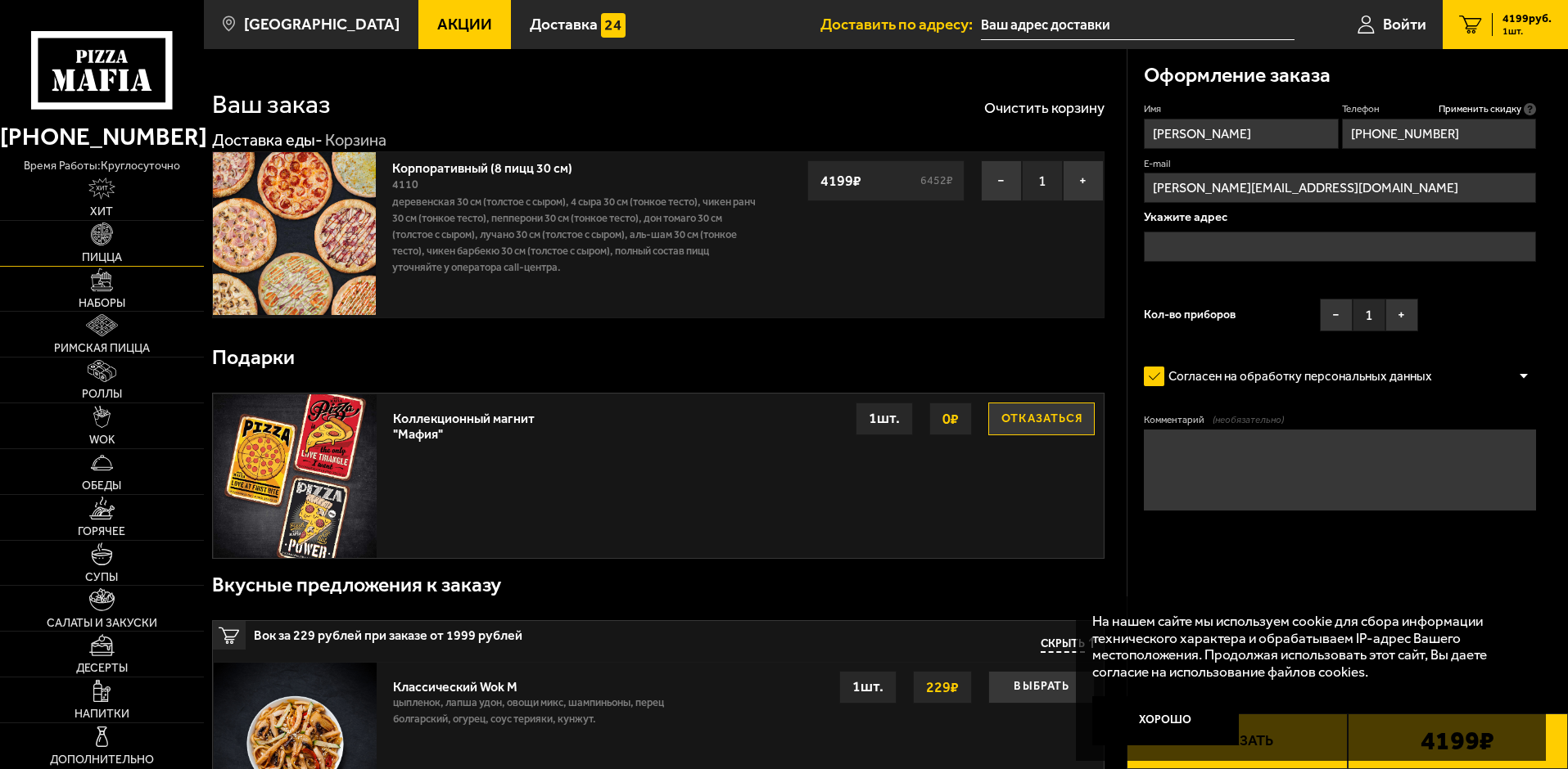
click at [108, 237] on img at bounding box center [101, 233] width 22 height 22
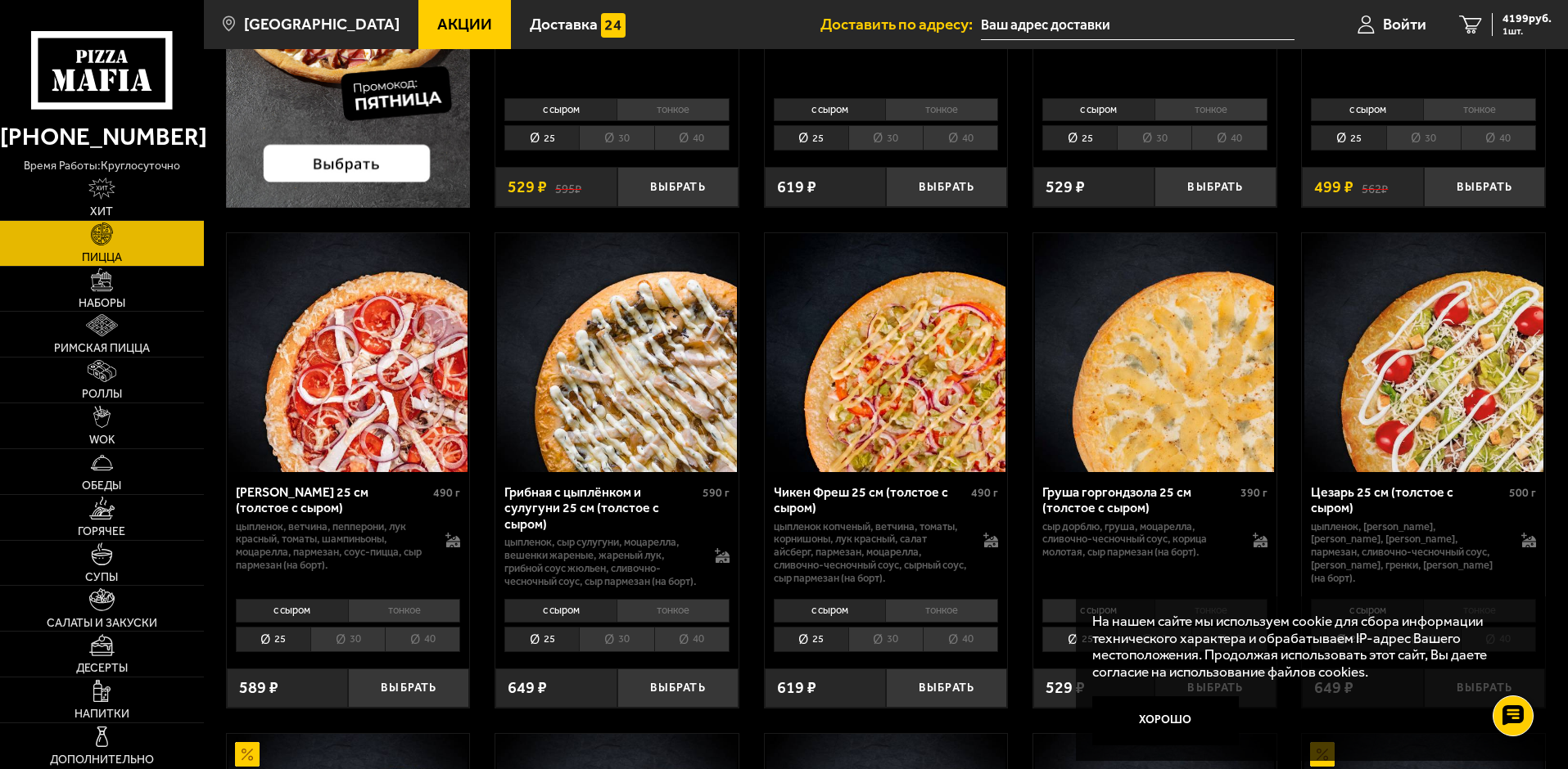
scroll to position [491, 0]
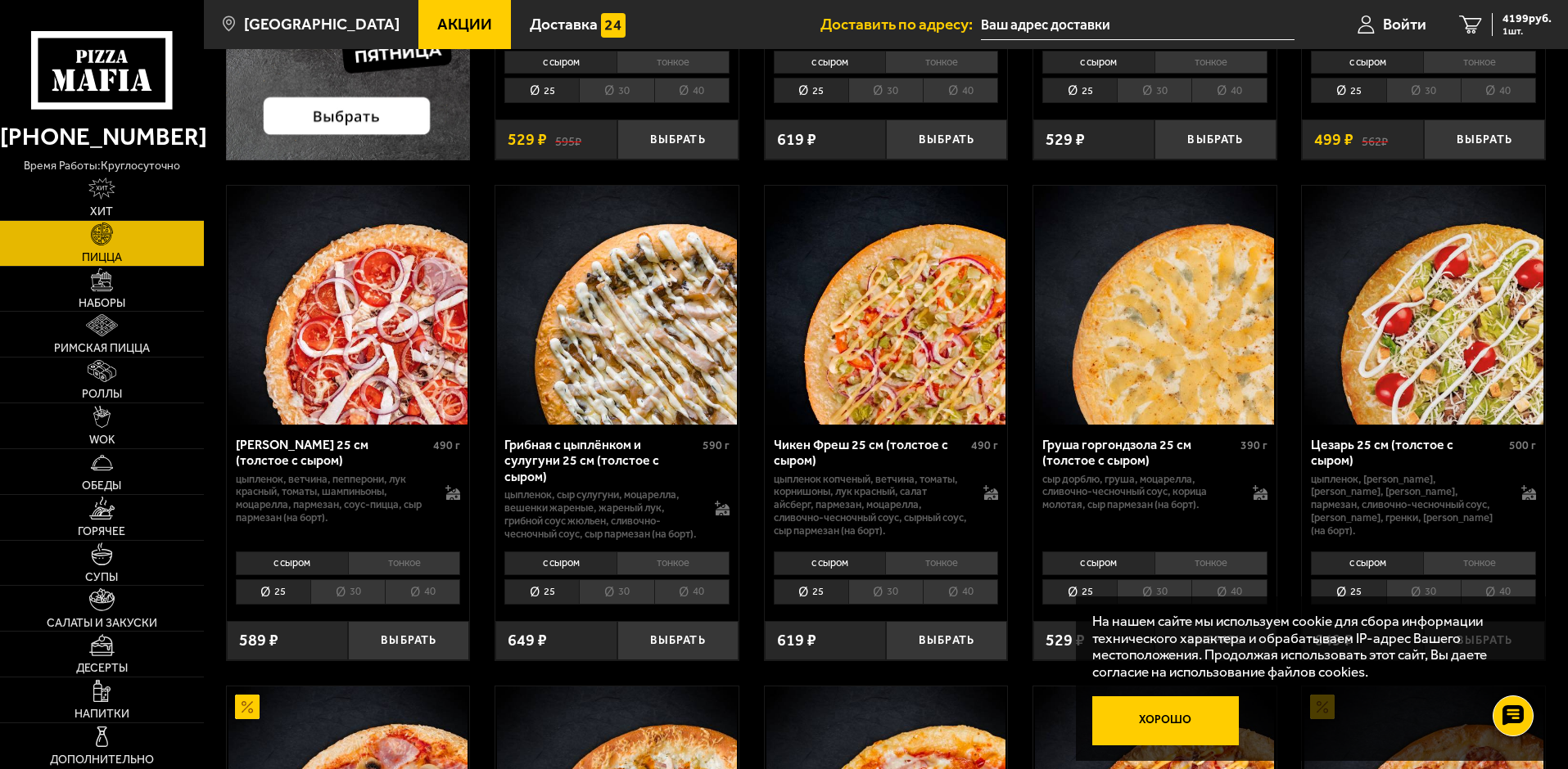
click at [818, 465] on button "Хорошо" at bounding box center [1165, 721] width 147 height 49
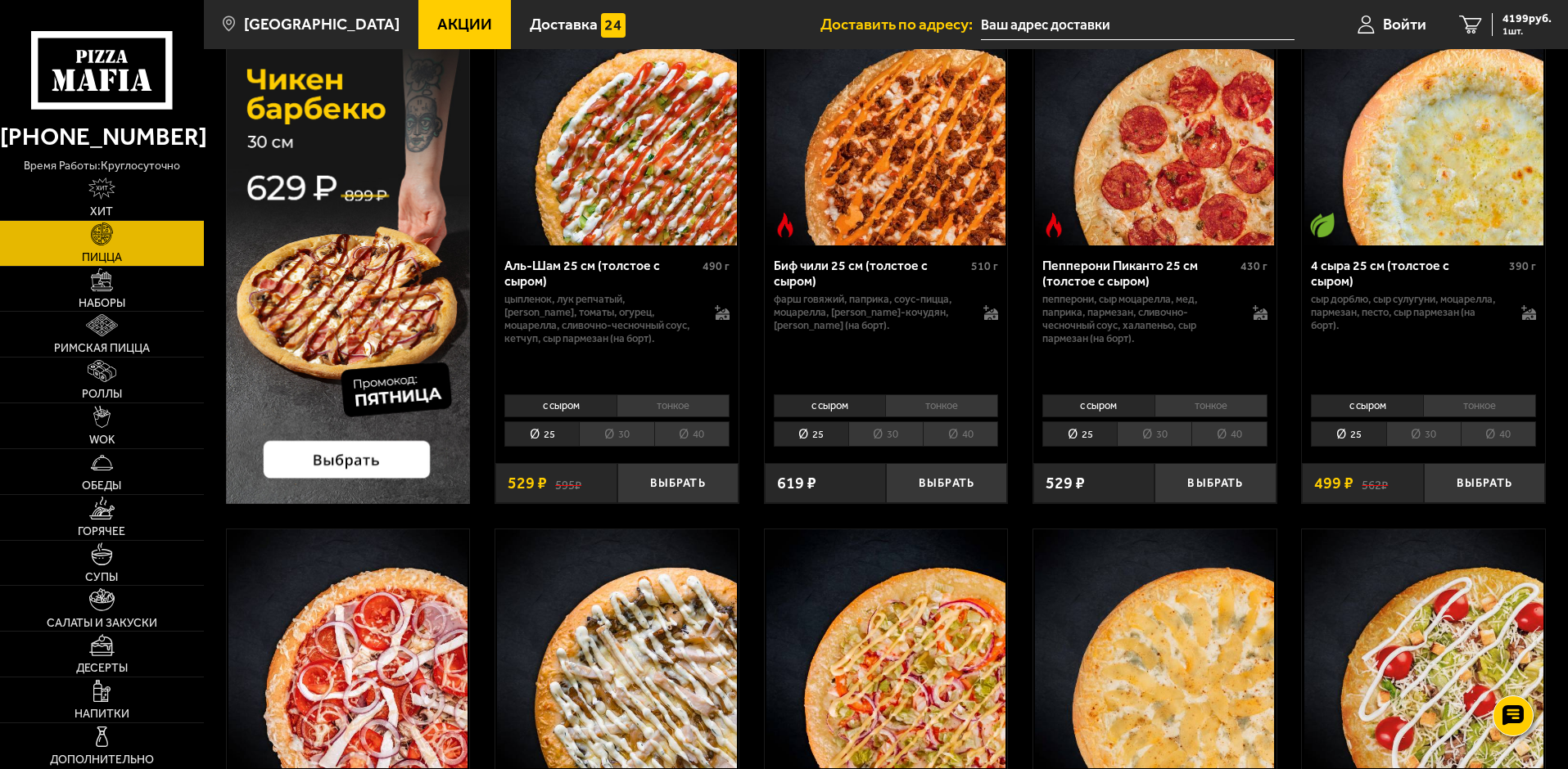
scroll to position [164, 0]
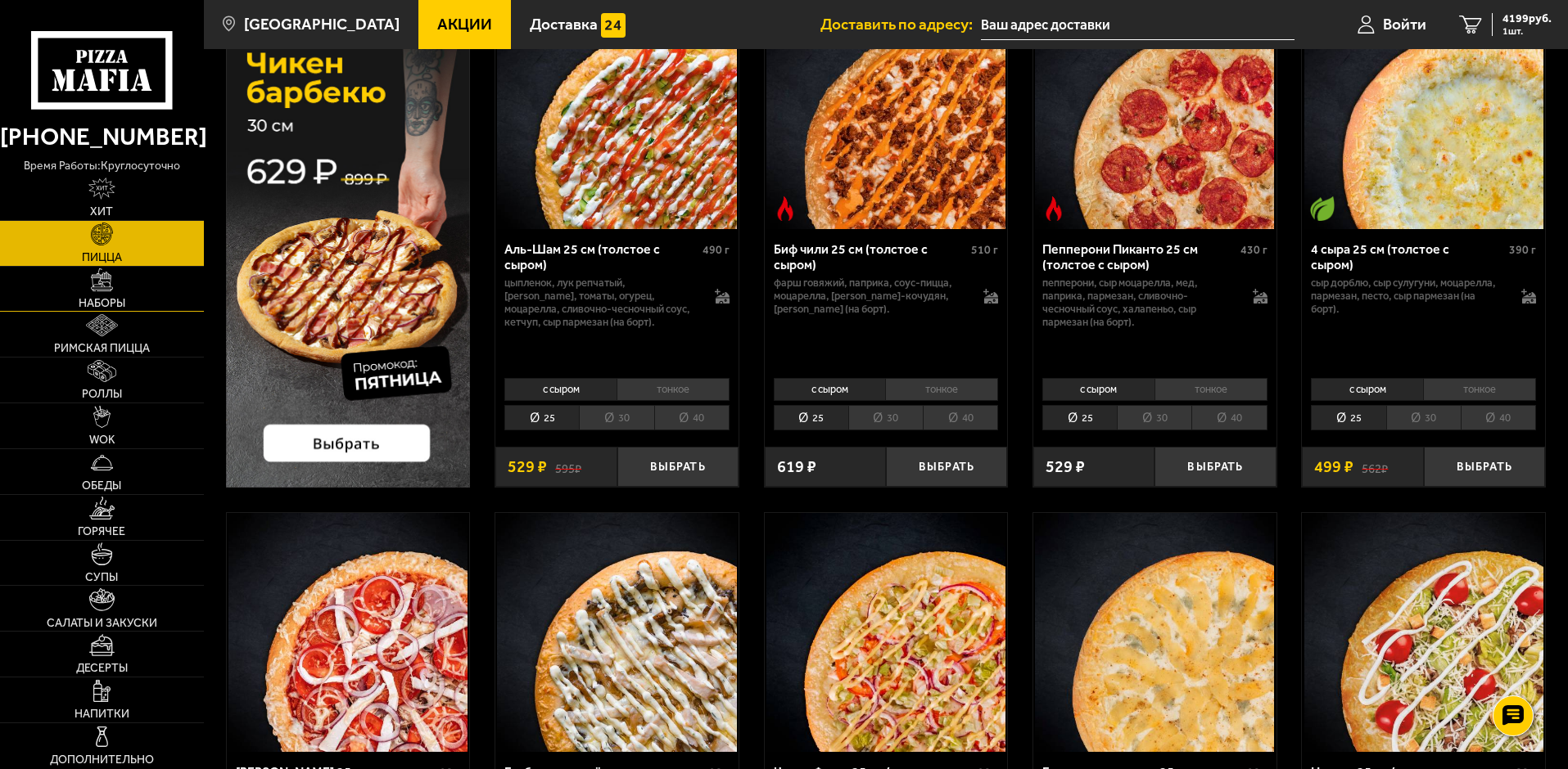
click at [115, 289] on link "Наборы" at bounding box center [102, 289] width 204 height 45
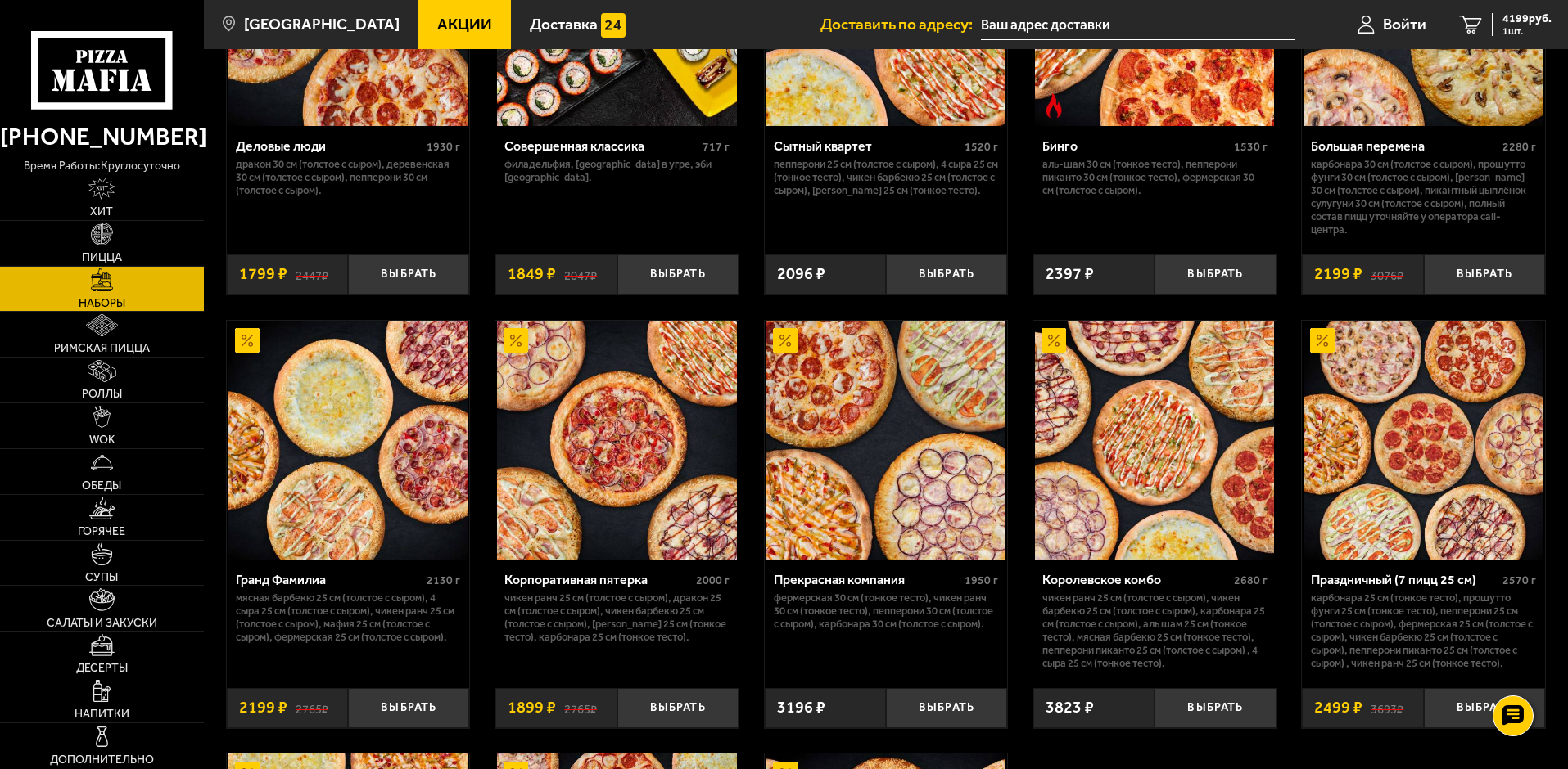
scroll to position [2508, 0]
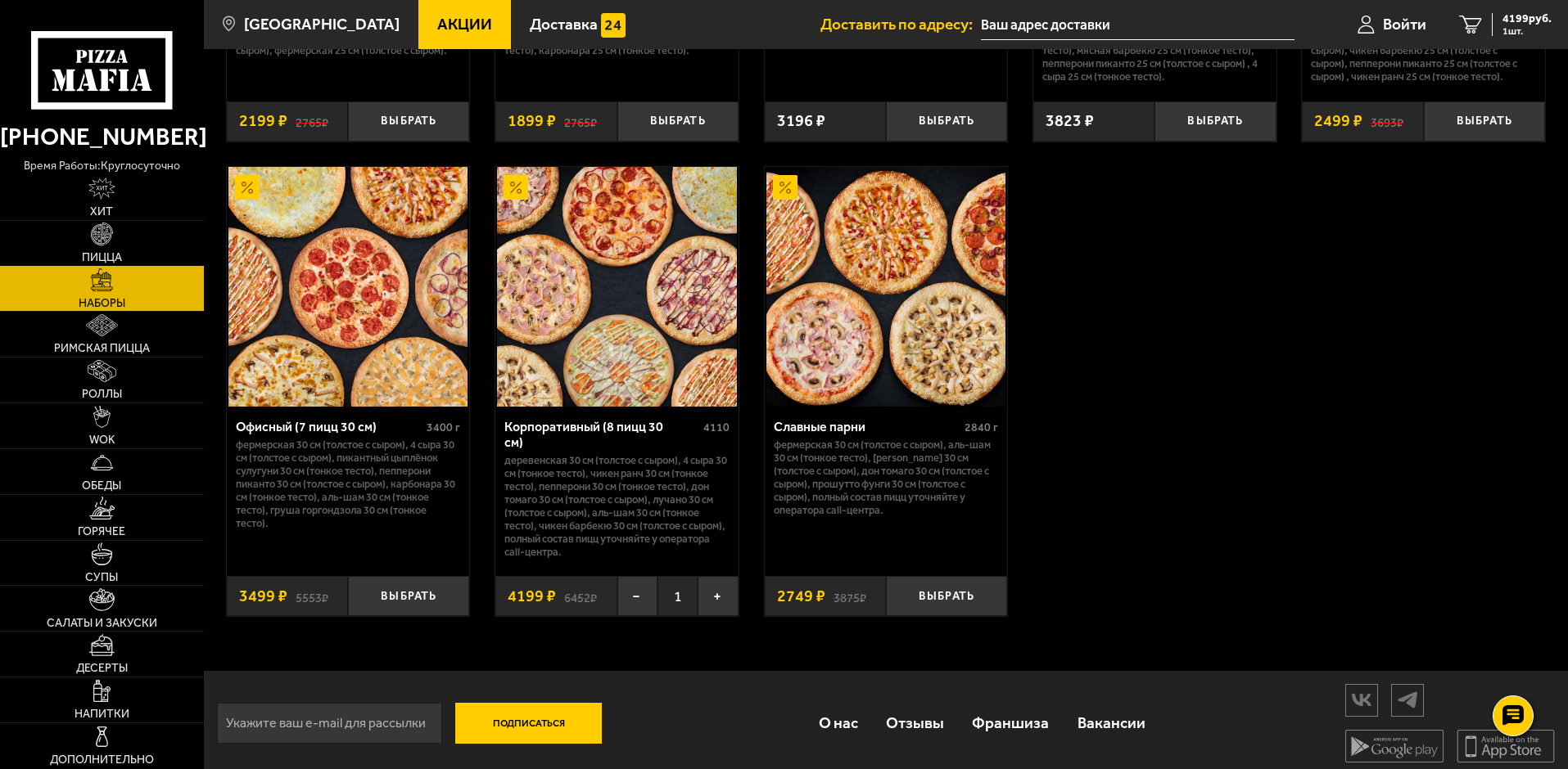
click at [99, 250] on link "Пицца" at bounding box center [102, 243] width 204 height 45
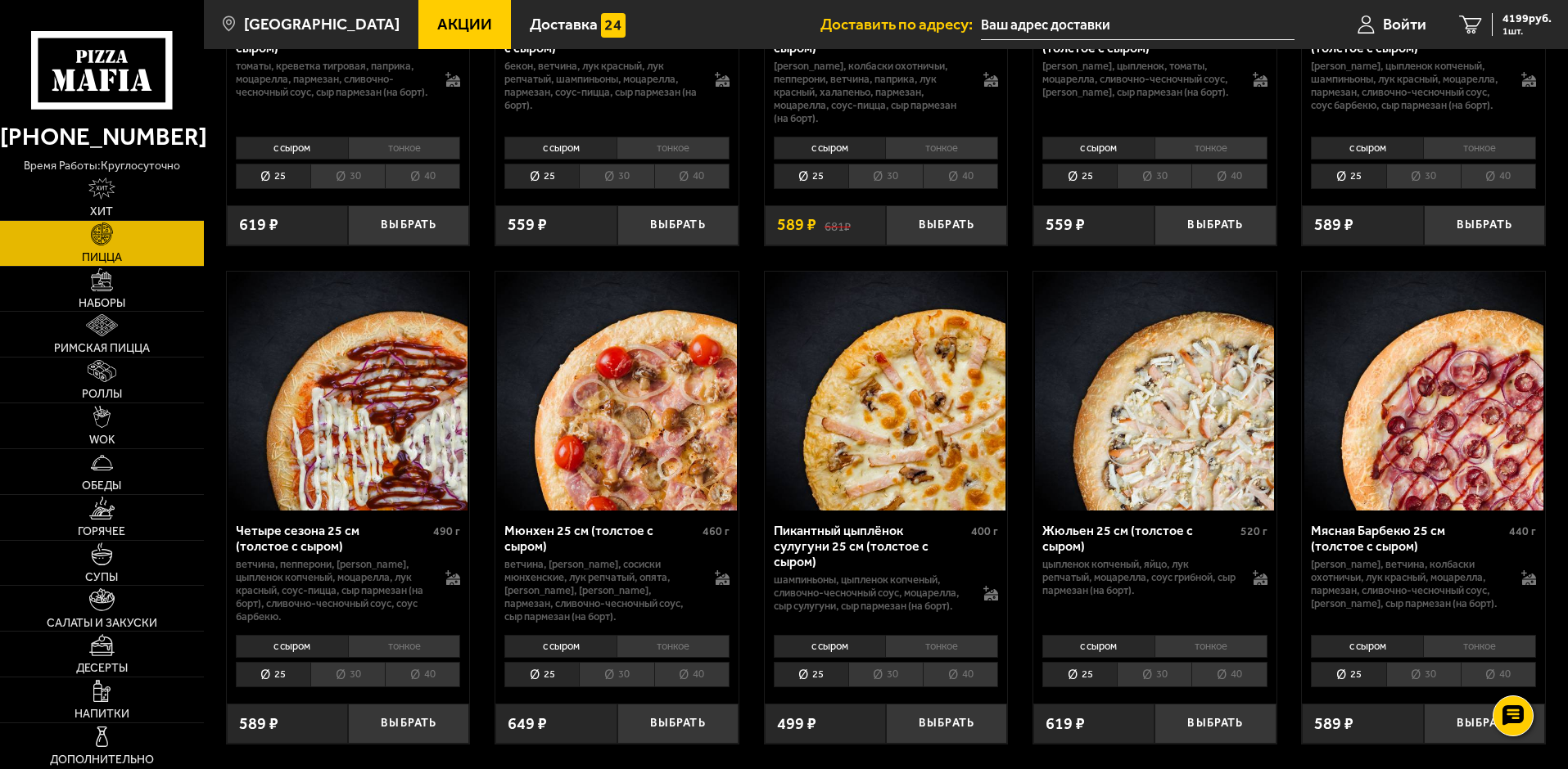
scroll to position [2128, 0]
